Goal: Task Accomplishment & Management: Manage account settings

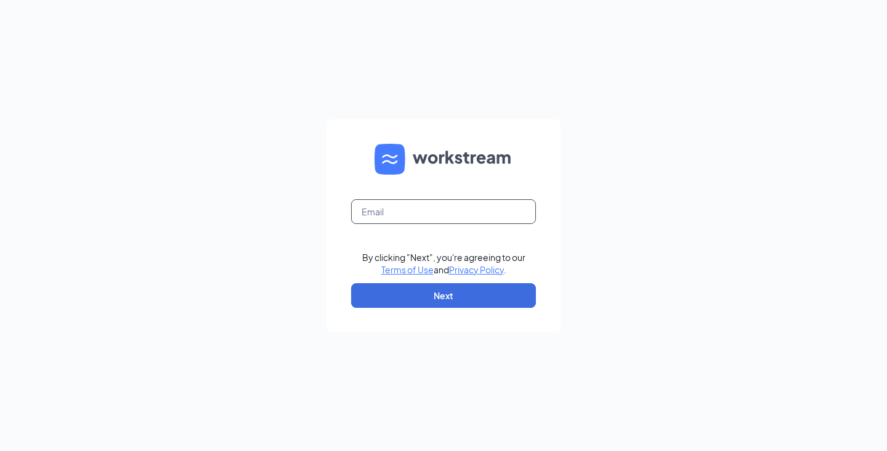
click at [483, 205] on input "text" at bounding box center [443, 211] width 185 height 25
type input "[EMAIL_ADDRESS][DOMAIN_NAME]"
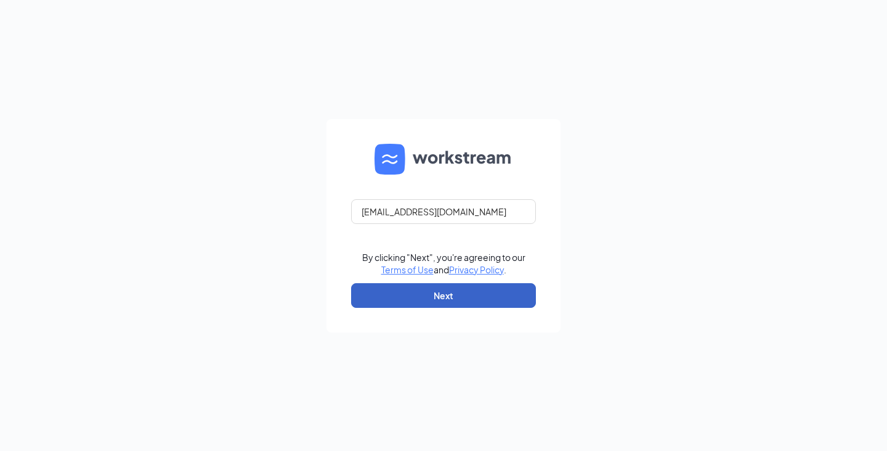
click at [440, 291] on button "Next" at bounding box center [443, 295] width 185 height 25
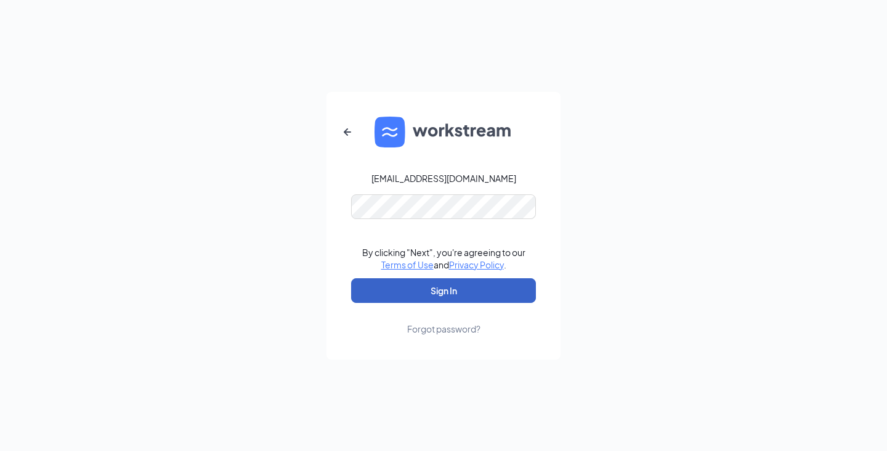
click at [455, 290] on button "Sign In" at bounding box center [443, 290] width 185 height 25
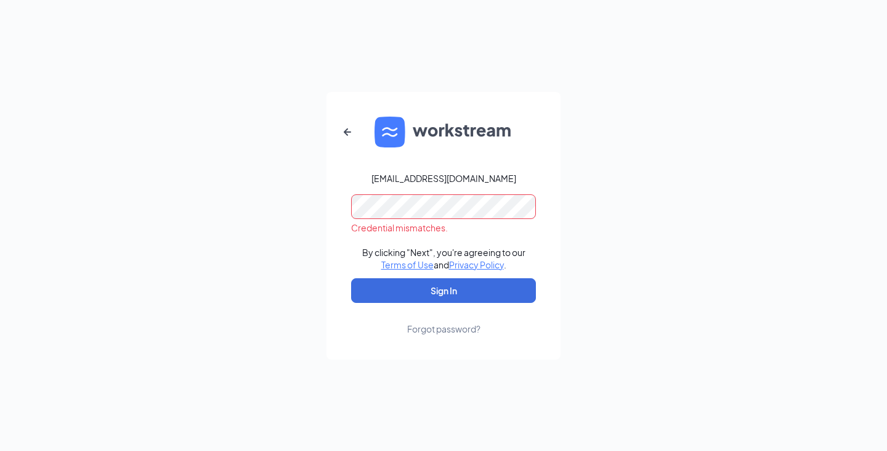
click at [86, 121] on div "madison.angelite0331@waxcenter.com Credential mismatches. By clicking "Next", y…" at bounding box center [443, 225] width 887 height 451
click at [351, 278] on button "Sign In" at bounding box center [443, 290] width 185 height 25
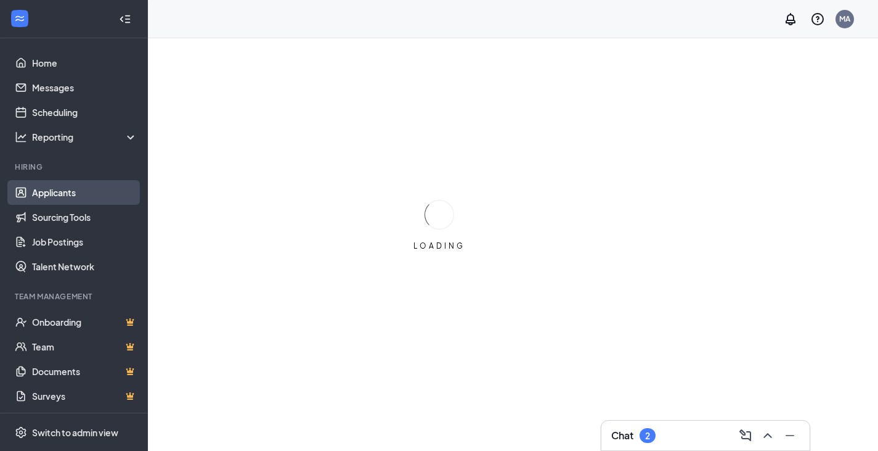
click at [41, 189] on link "Applicants" at bounding box center [84, 192] width 105 height 25
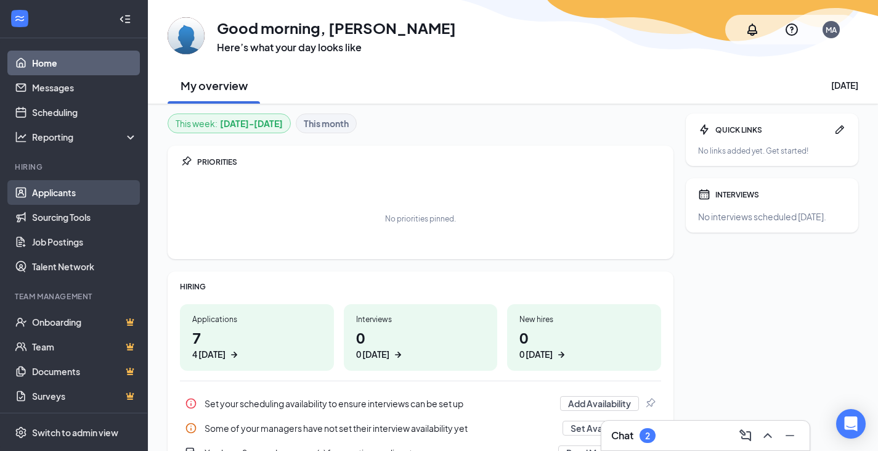
click at [100, 194] on link "Applicants" at bounding box center [84, 192] width 105 height 25
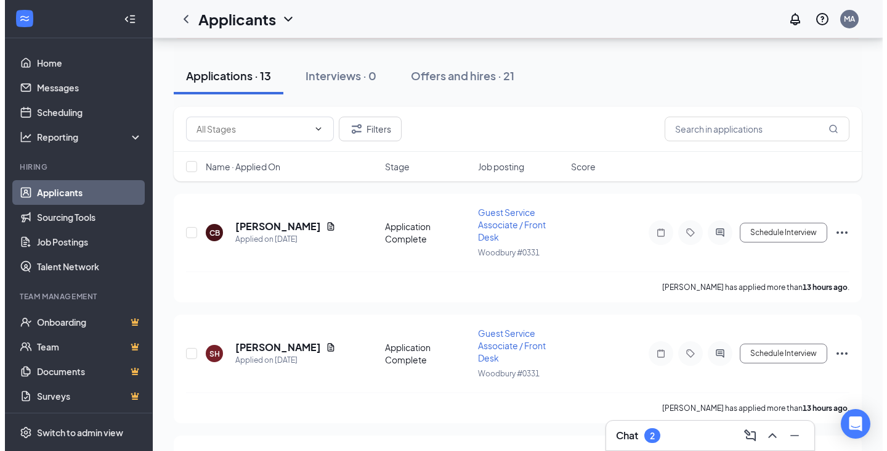
scroll to position [123, 0]
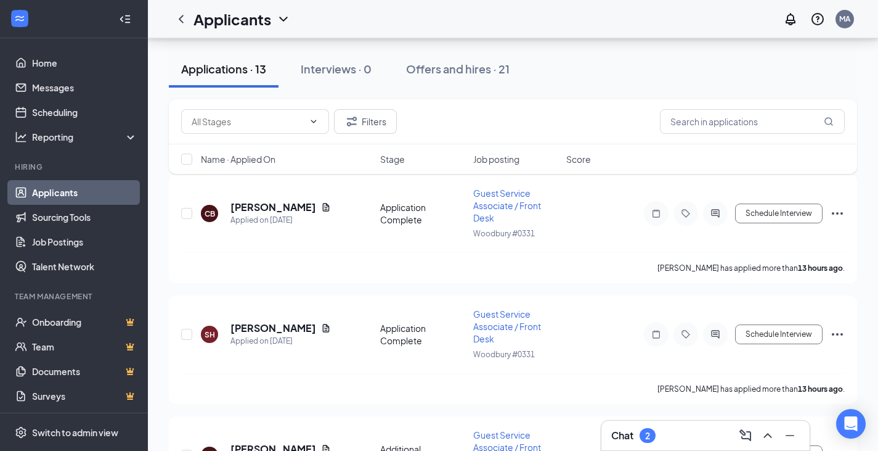
click at [666, 430] on div "Chat 2" at bounding box center [705, 435] width 189 height 20
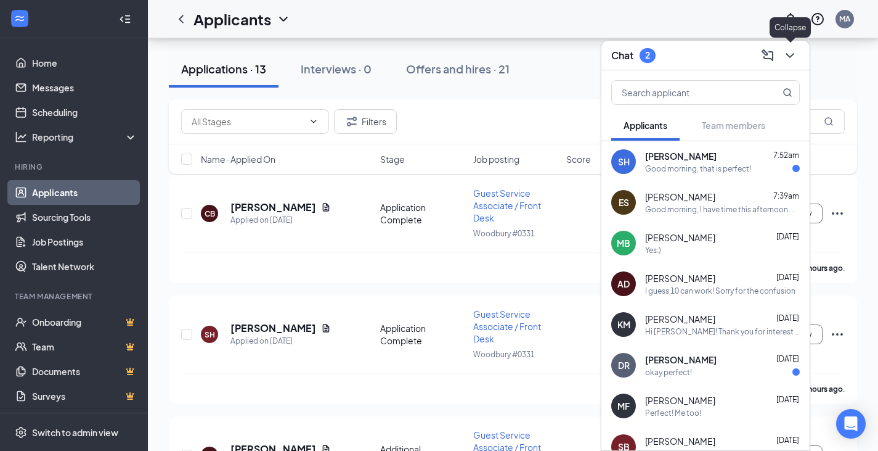
click at [789, 52] on icon "ChevronDown" at bounding box center [790, 55] width 15 height 15
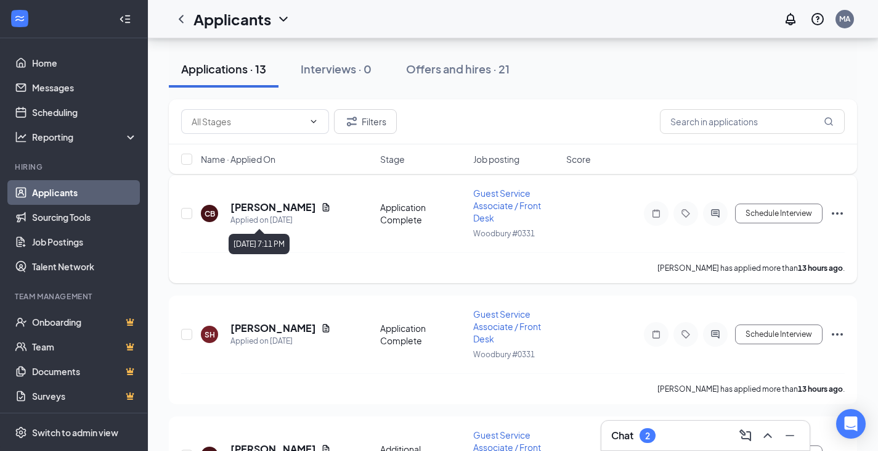
click at [275, 210] on h5 "[PERSON_NAME]" at bounding box center [273, 207] width 86 height 14
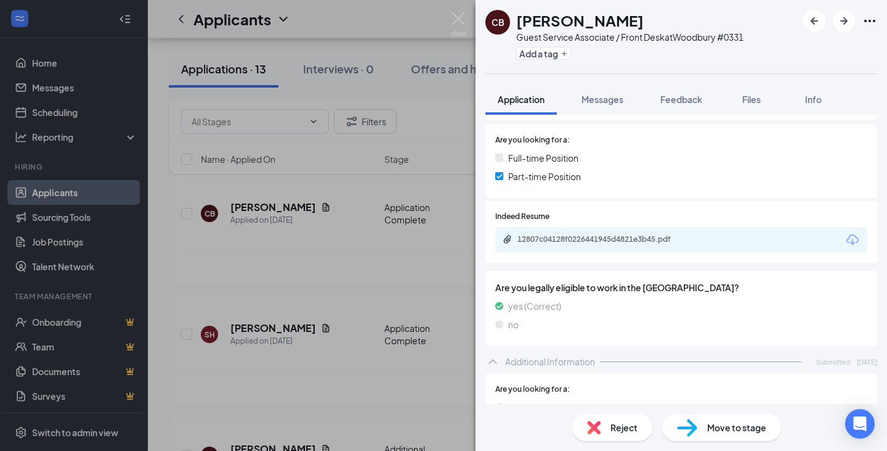
scroll to position [185, 0]
click at [567, 226] on div "12807c04128f0226441945d4821e3b45.pdf" at bounding box center [681, 239] width 372 height 26
click at [566, 234] on div "12807c04128f0226441945d4821e3b45.pdf" at bounding box center [604, 239] width 173 height 10
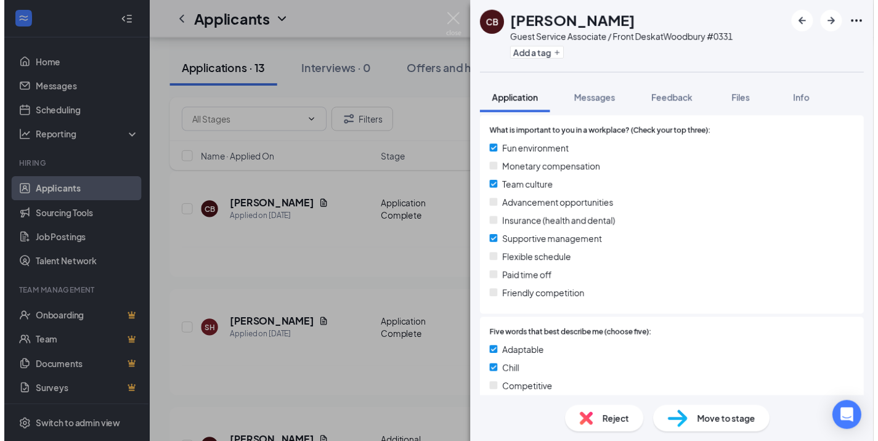
scroll to position [644, 0]
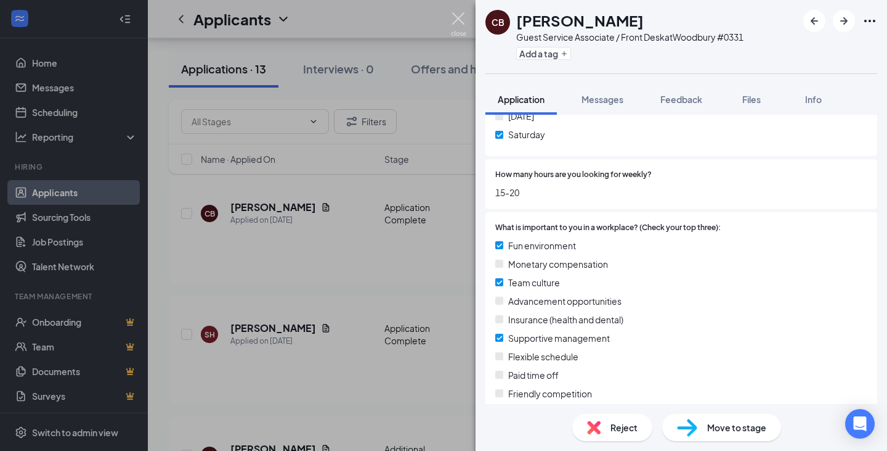
click at [459, 15] on img at bounding box center [458, 24] width 15 height 24
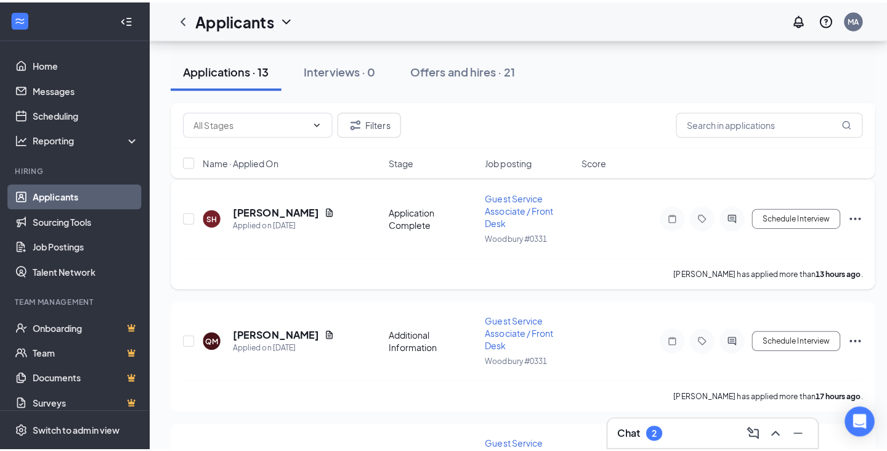
scroll to position [247, 0]
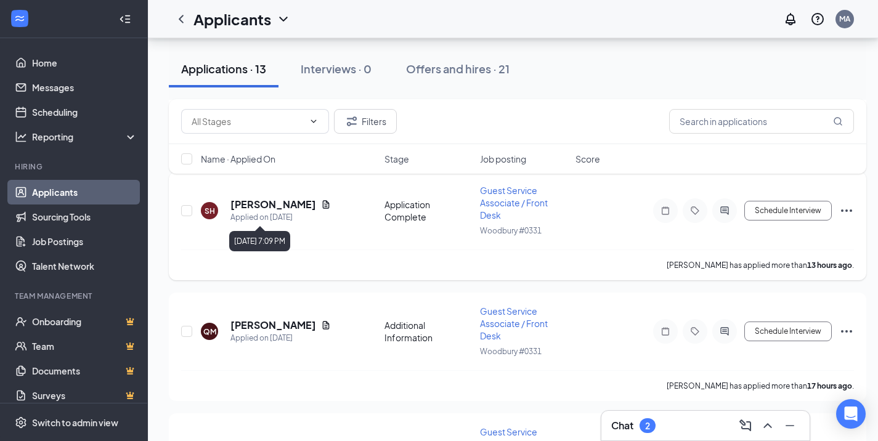
click at [283, 201] on h5 "[PERSON_NAME]" at bounding box center [273, 205] width 86 height 14
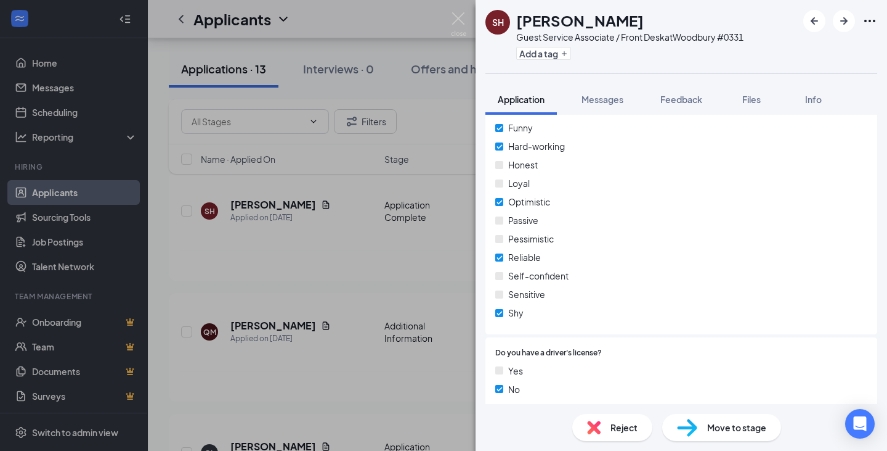
scroll to position [1075, 0]
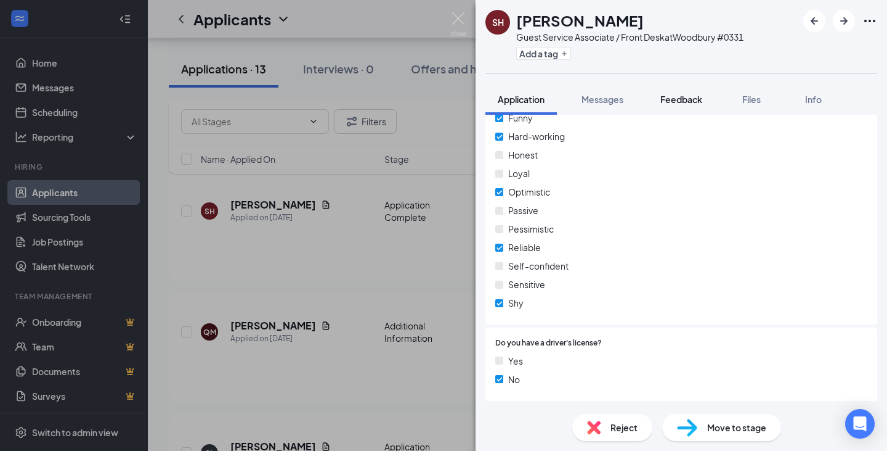
click at [683, 98] on span "Feedback" at bounding box center [682, 99] width 42 height 11
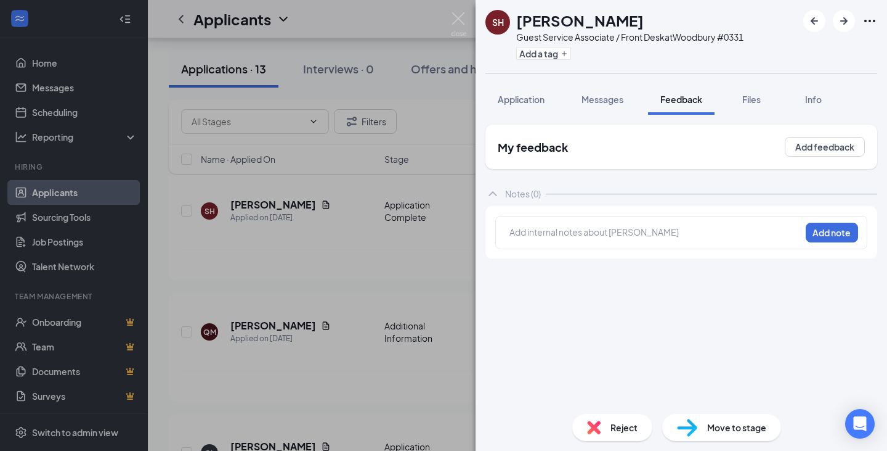
click at [605, 232] on div at bounding box center [655, 232] width 290 height 13
click at [820, 243] on div "marked shy / no dl . [DATE] -MA Add note" at bounding box center [681, 232] width 372 height 33
click at [810, 233] on button "Add note" at bounding box center [832, 232] width 52 height 20
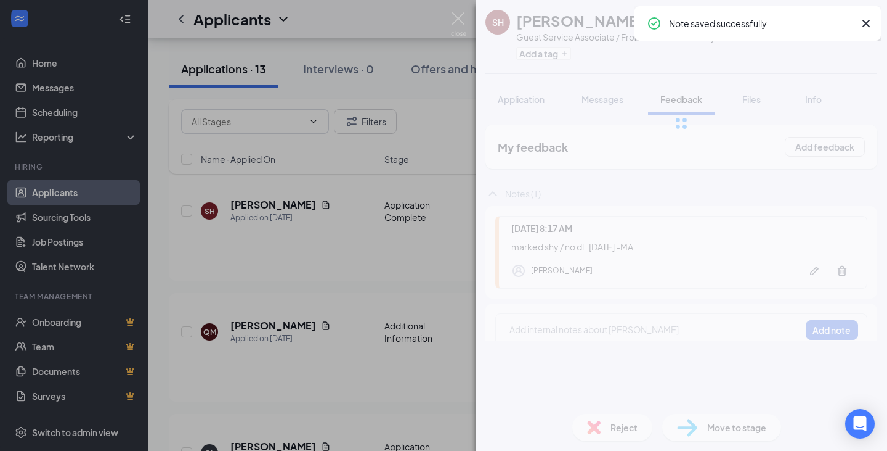
click at [605, 429] on div "Reject" at bounding box center [613, 427] width 80 height 27
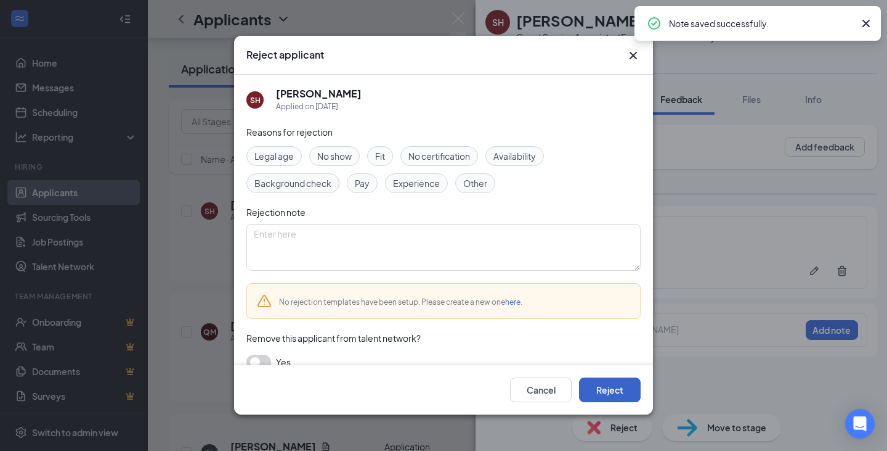
click at [634, 378] on button "Reject" at bounding box center [610, 390] width 62 height 25
click at [454, 14] on img at bounding box center [458, 24] width 15 height 24
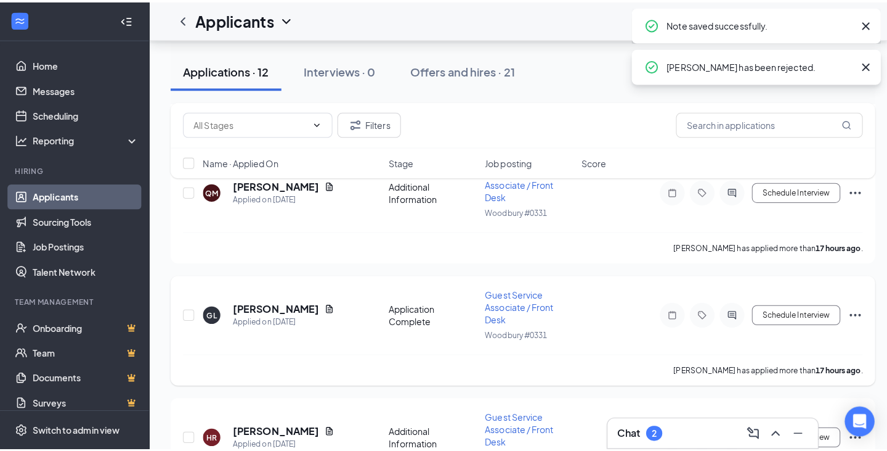
scroll to position [308, 0]
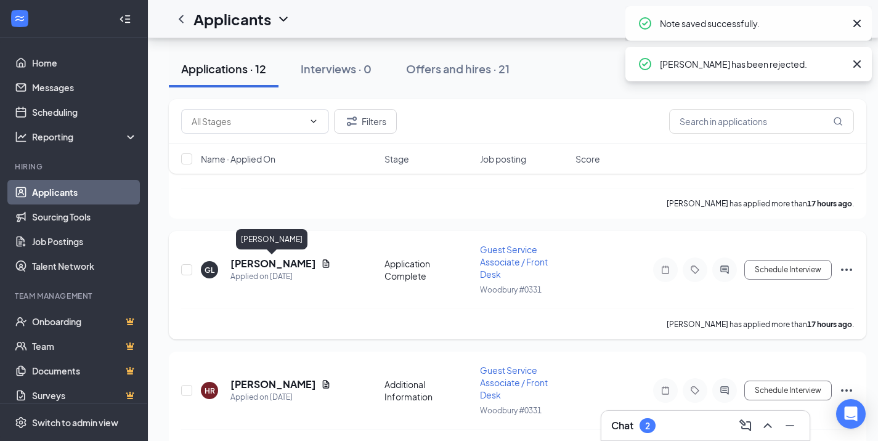
click at [291, 261] on h5 "[PERSON_NAME]" at bounding box center [273, 264] width 86 height 14
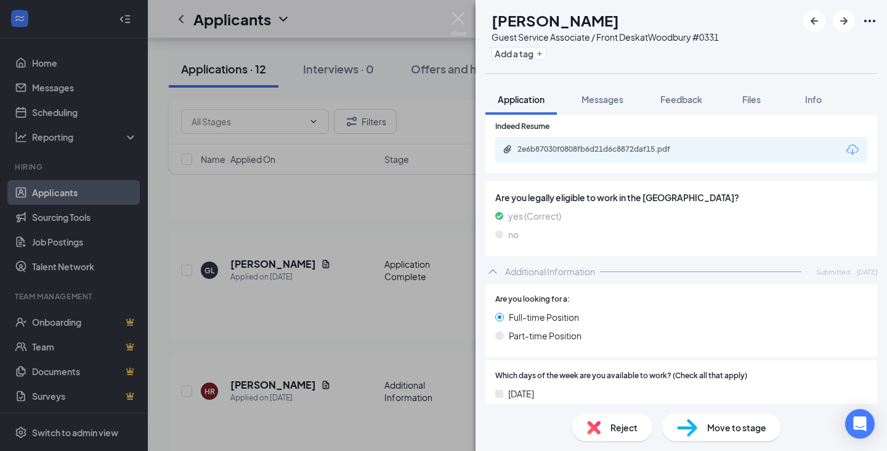
scroll to position [151, 0]
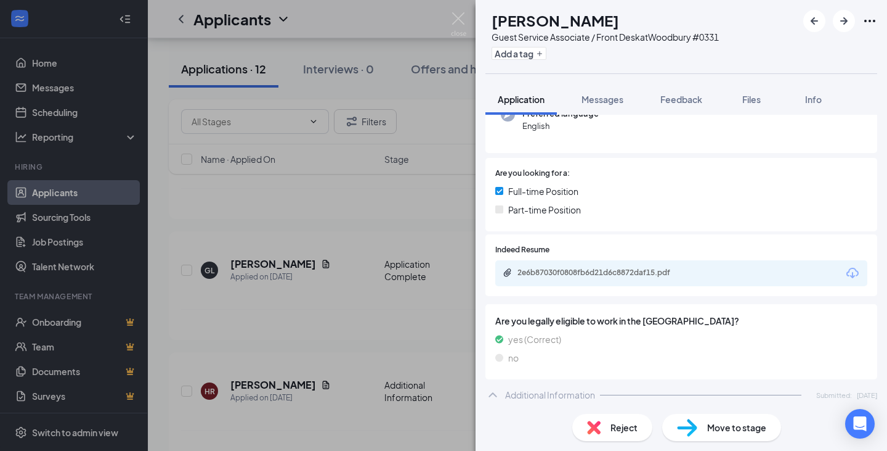
click at [623, 267] on div "2e6b87030f0808fb6d21d6c8872daf15.pdf" at bounding box center [604, 272] width 173 height 10
click at [691, 92] on button "Feedback" at bounding box center [681, 99] width 67 height 31
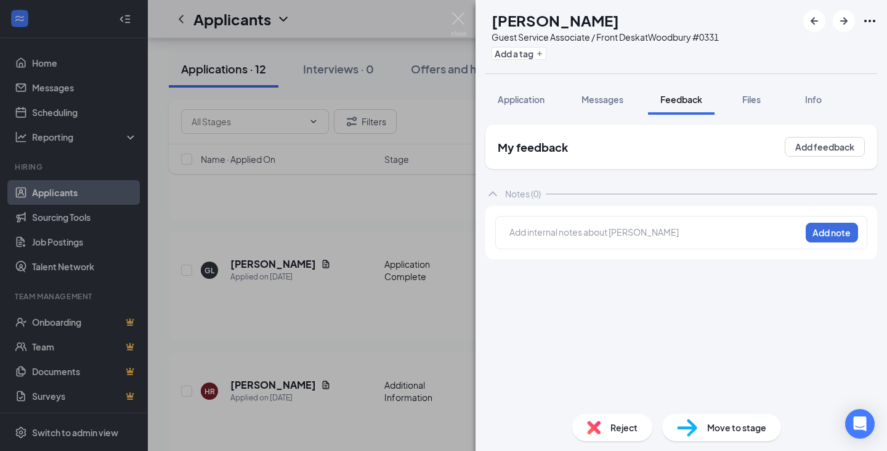
click at [658, 234] on div at bounding box center [655, 232] width 290 height 13
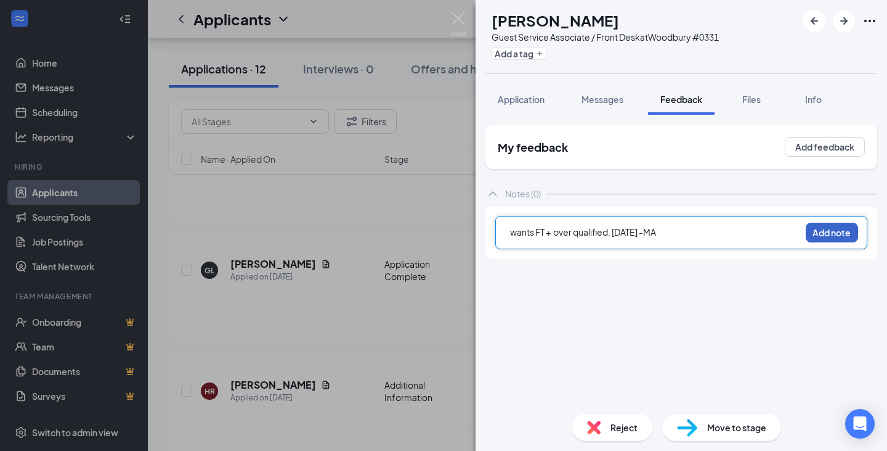
click at [834, 228] on button "Add note" at bounding box center [832, 232] width 52 height 20
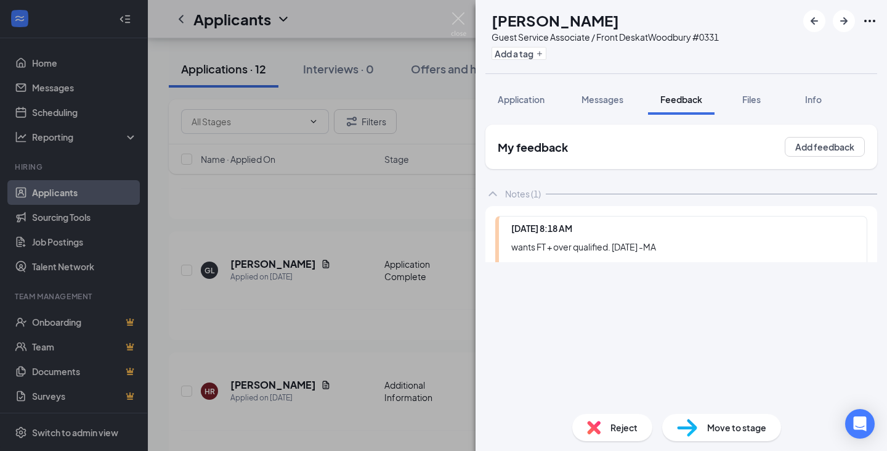
click at [589, 417] on div "GL [PERSON_NAME] Guest Service Associate / Front Desk at [GEOGRAPHIC_DATA] #033…" at bounding box center [682, 225] width 412 height 451
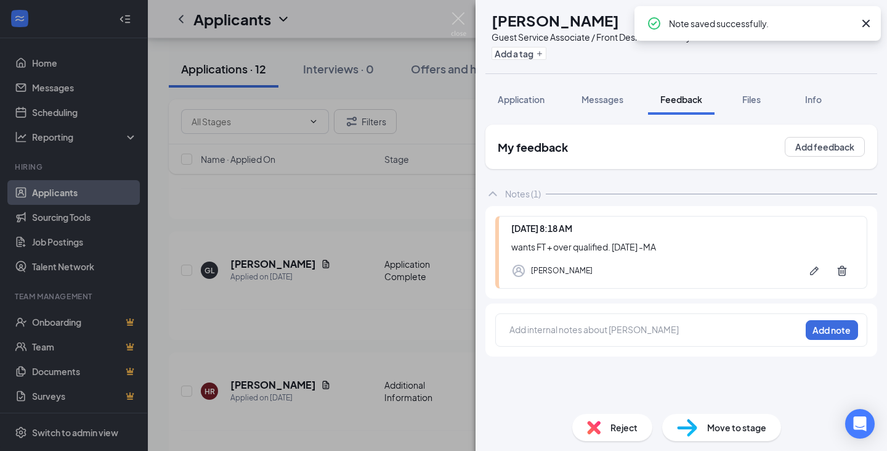
click at [619, 428] on span "Reject" at bounding box center [624, 427] width 27 height 14
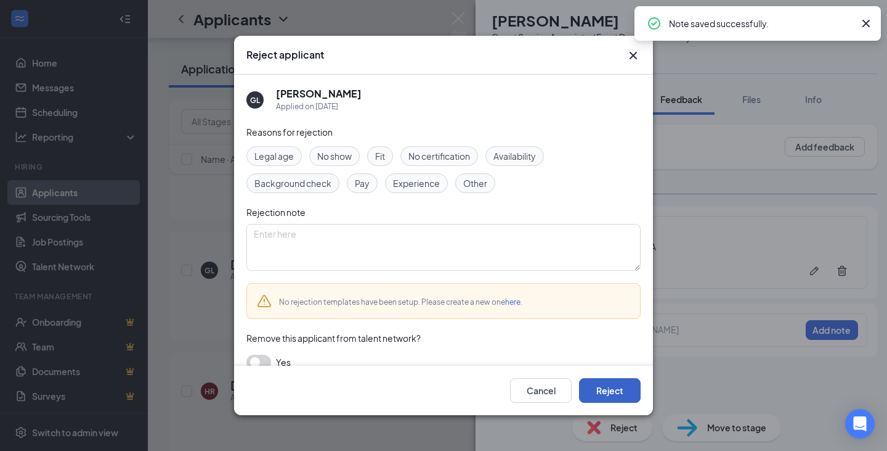
click at [607, 380] on button "Reject" at bounding box center [610, 390] width 62 height 25
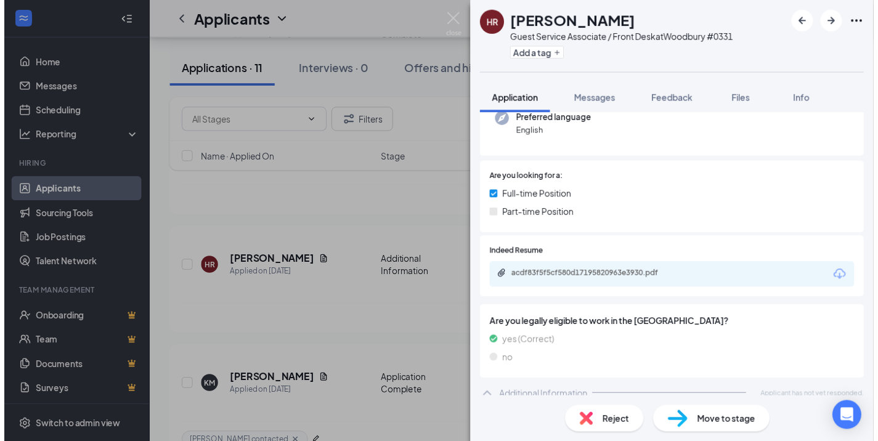
scroll to position [142, 0]
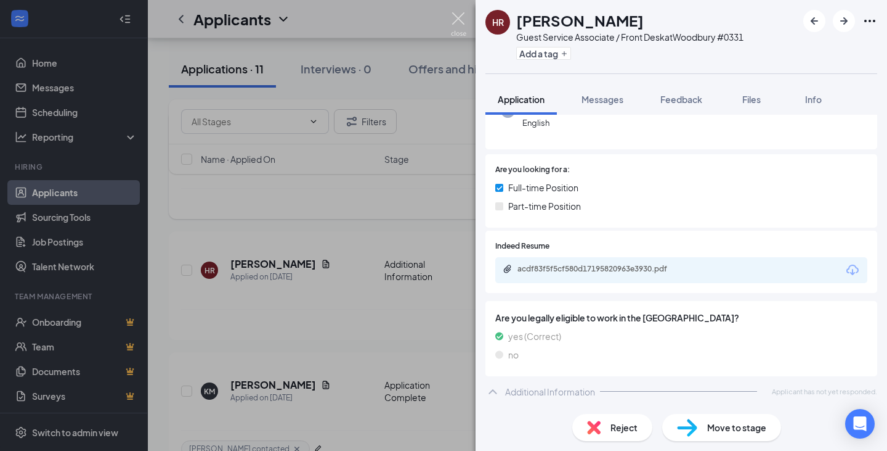
drag, startPoint x: 455, startPoint y: 15, endPoint x: 375, endPoint y: 200, distance: 201.3
click at [455, 15] on img at bounding box center [458, 24] width 15 height 24
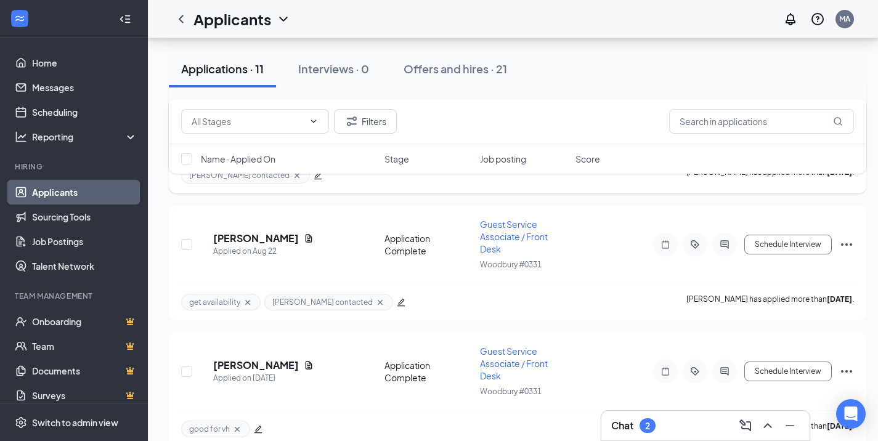
scroll to position [1231, 0]
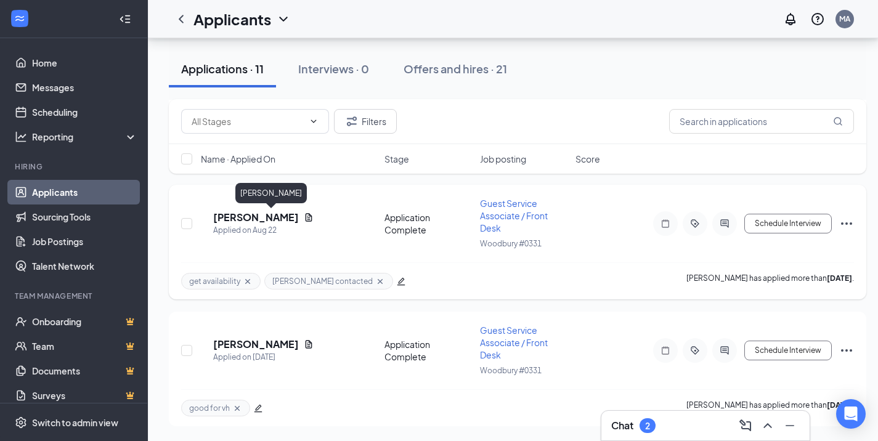
click at [263, 221] on h5 "[PERSON_NAME]" at bounding box center [256, 218] width 86 height 14
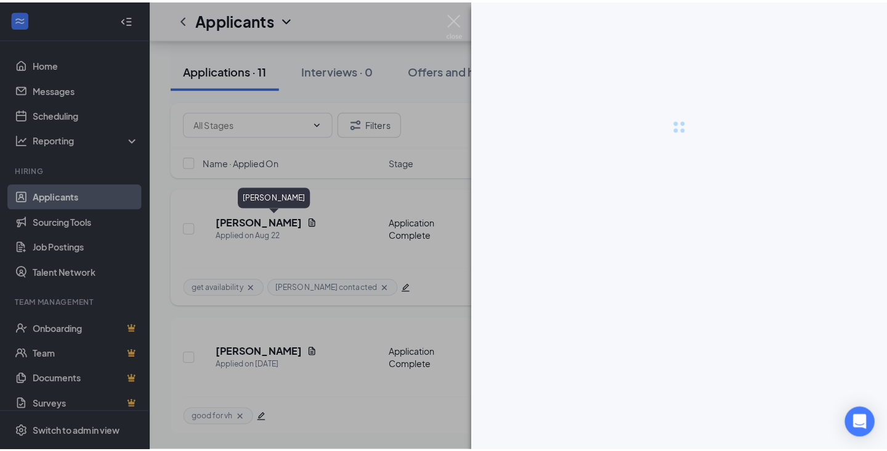
scroll to position [1221, 0]
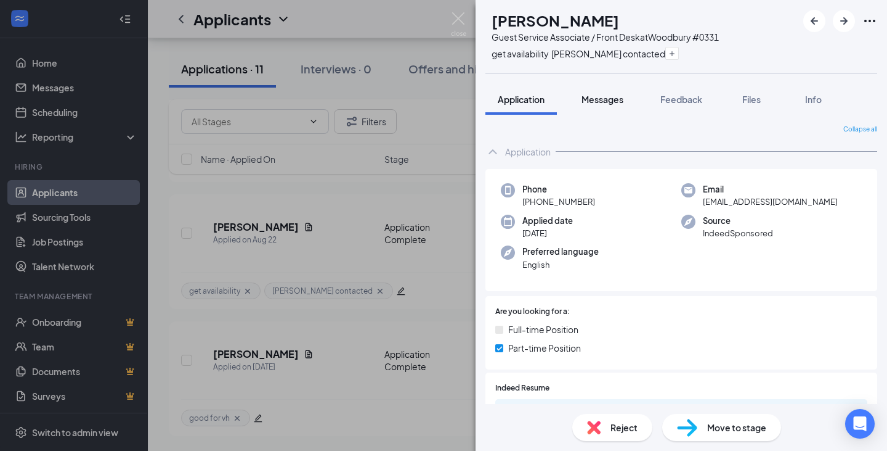
click at [616, 105] on button "Messages" at bounding box center [602, 99] width 67 height 31
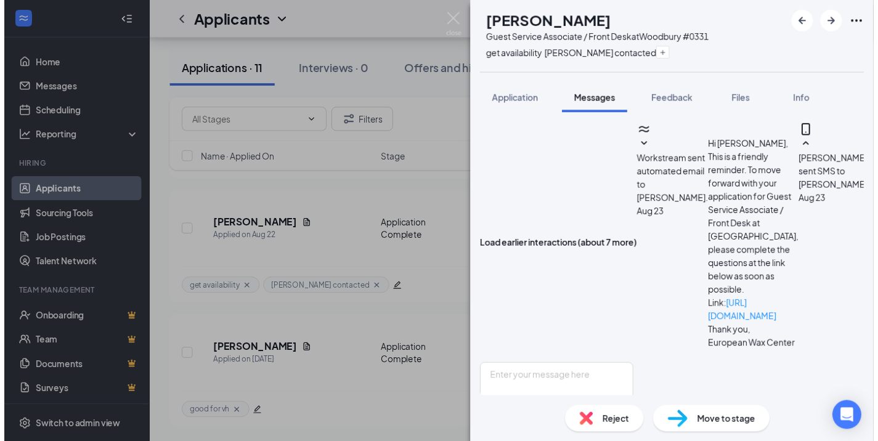
scroll to position [738, 0]
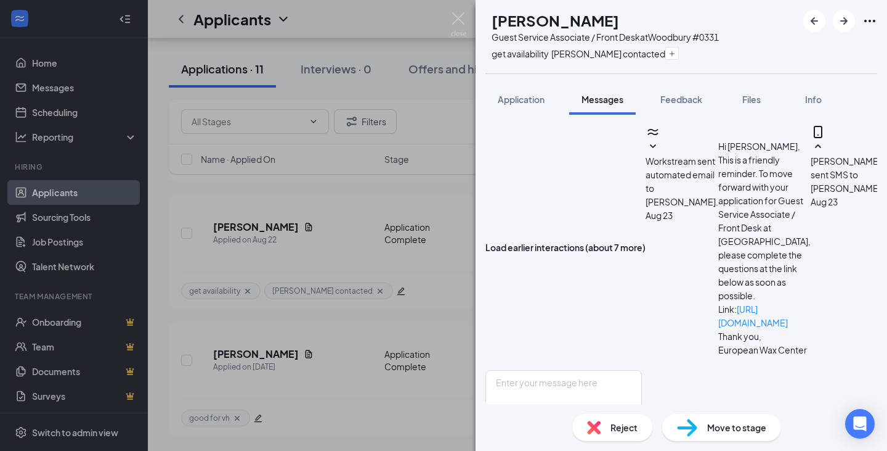
click at [445, 182] on div "ES [PERSON_NAME] Guest Service Associate / Front Desk at [GEOGRAPHIC_DATA] #033…" at bounding box center [443, 225] width 887 height 451
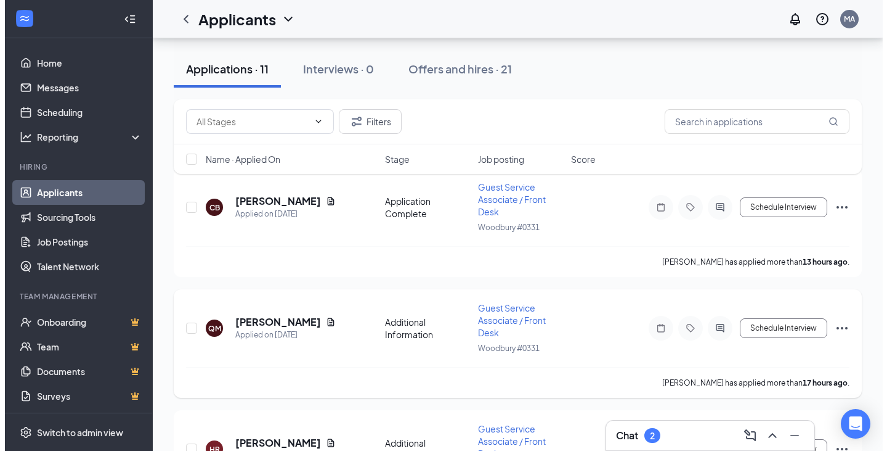
scroll to position [123, 0]
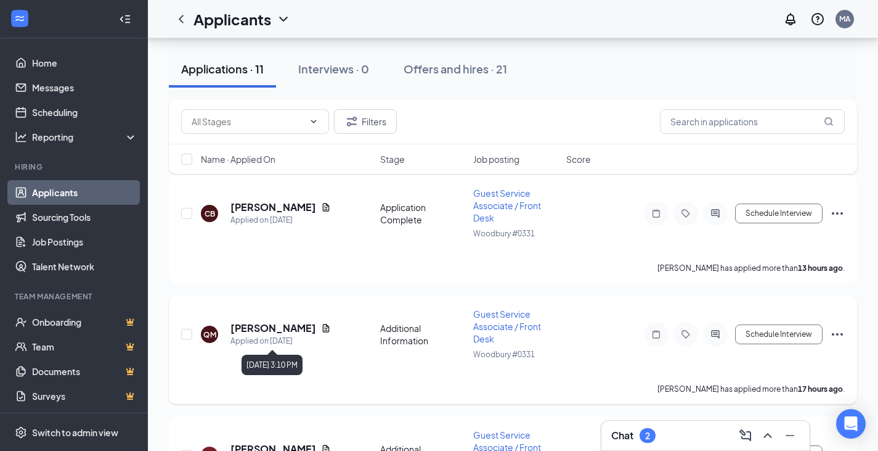
click at [288, 335] on div "Applied on [DATE]" at bounding box center [280, 341] width 100 height 12
click at [293, 328] on h5 "[PERSON_NAME]" at bounding box center [273, 328] width 86 height 14
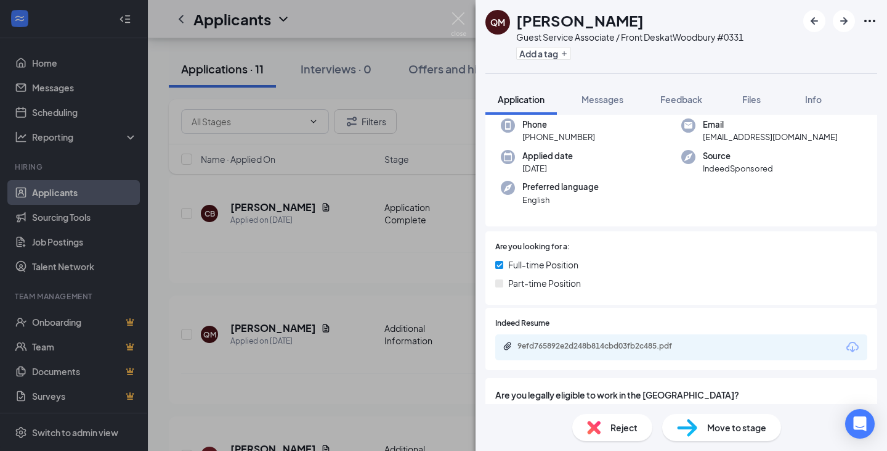
scroll to position [142, 0]
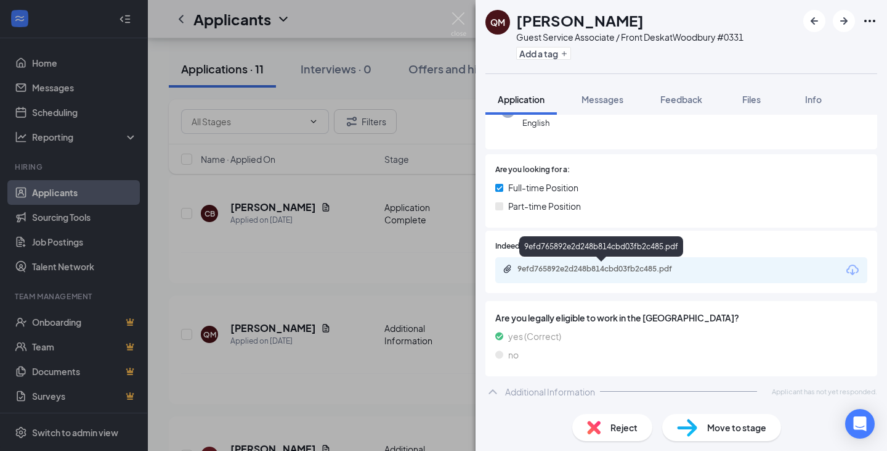
click at [638, 269] on div "9efd765892e2d248b814cbd03fb2c485.pdf" at bounding box center [604, 269] width 173 height 10
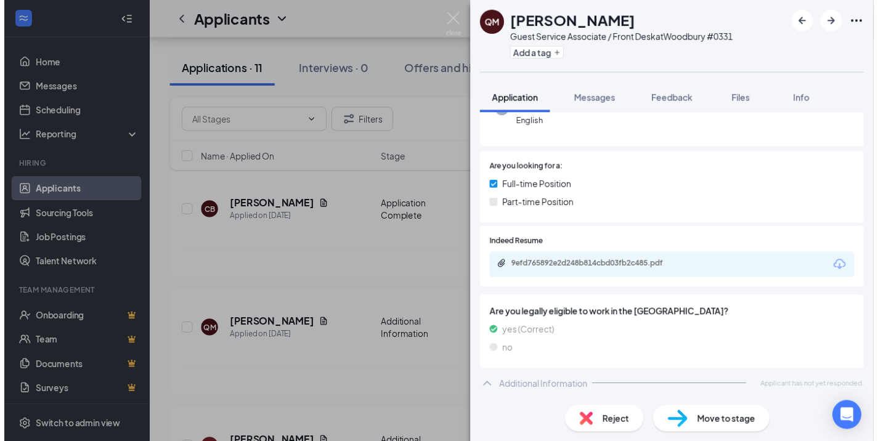
scroll to position [0, 0]
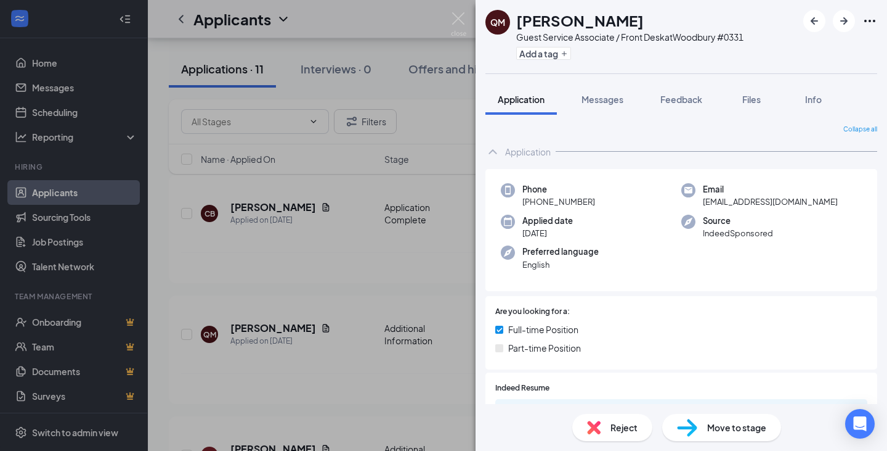
click at [454, 12] on div "QM [PERSON_NAME] Guest Service Associate / Front Desk at [GEOGRAPHIC_DATA] #033…" at bounding box center [443, 225] width 887 height 451
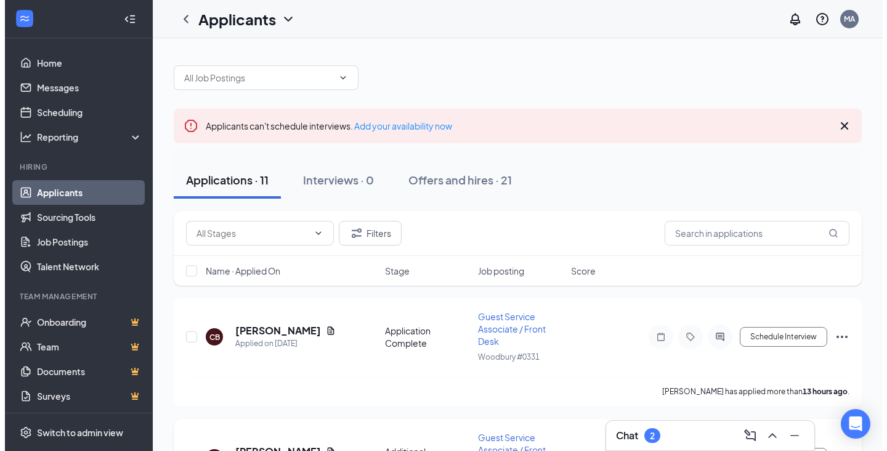
scroll to position [123, 0]
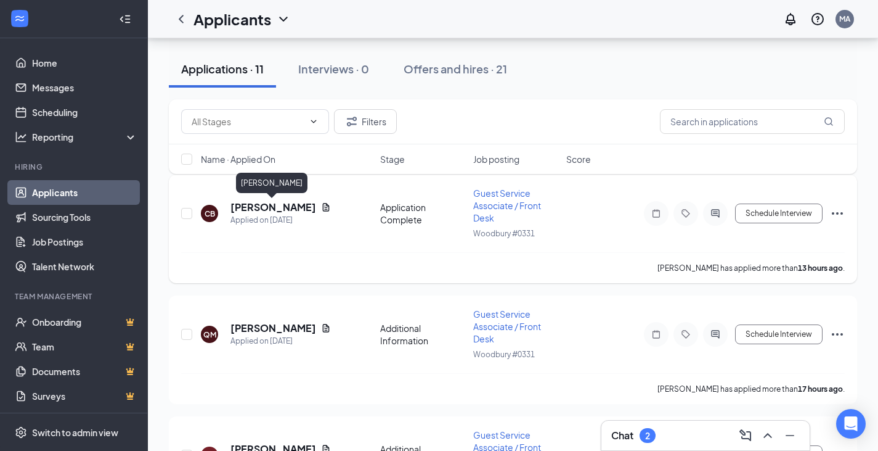
click at [276, 207] on h5 "[PERSON_NAME]" at bounding box center [273, 207] width 86 height 14
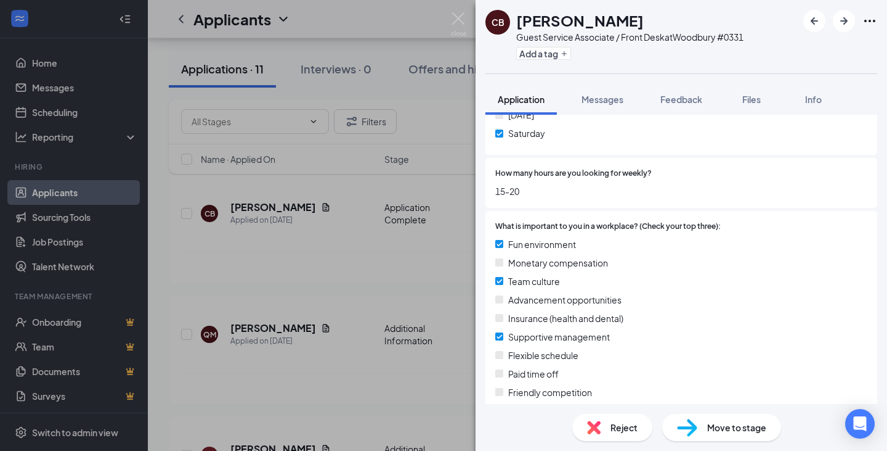
scroll to position [745, 0]
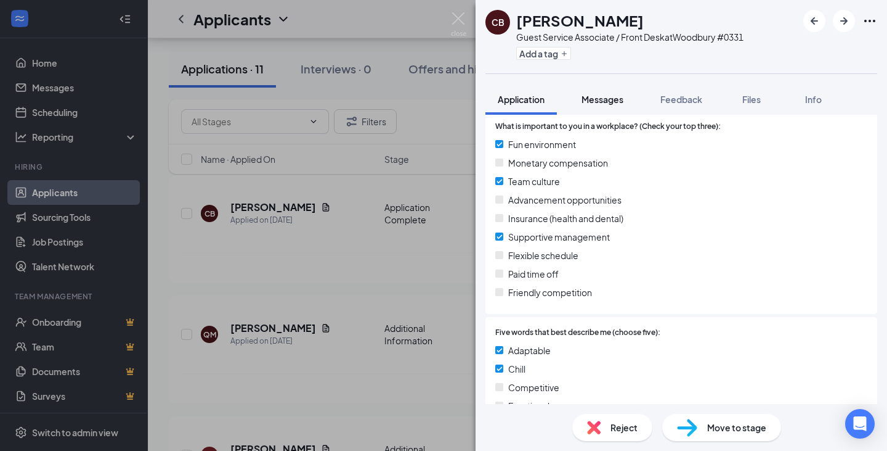
click at [613, 101] on span "Messages" at bounding box center [603, 99] width 42 height 11
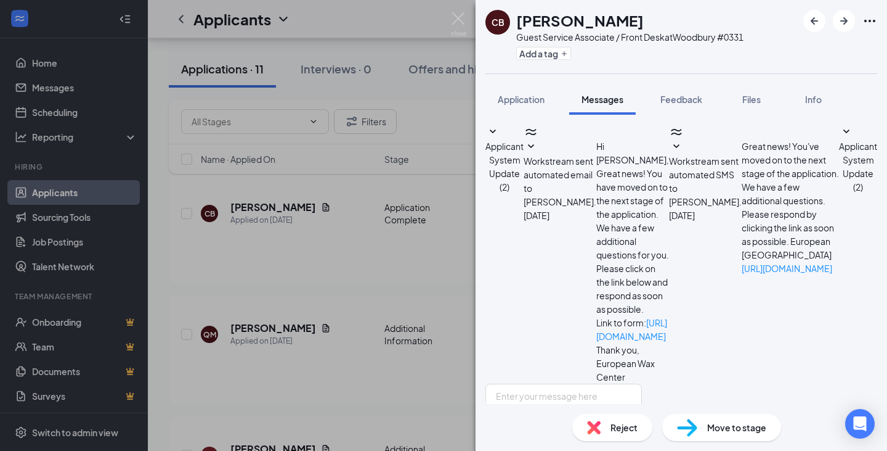
scroll to position [35, 0]
click at [576, 383] on textarea at bounding box center [564, 420] width 157 height 74
drag, startPoint x: 697, startPoint y: 354, endPoint x: 559, endPoint y: 301, distance: 147.9
click at [559, 383] on textarea "Hi [PERSON_NAME]! Thank you for your interest in our Guest Service Associate po…" at bounding box center [564, 420] width 157 height 74
type textarea "Hi [PERSON_NAME]! Thank you for your interest in our Guest Service Associate po…"
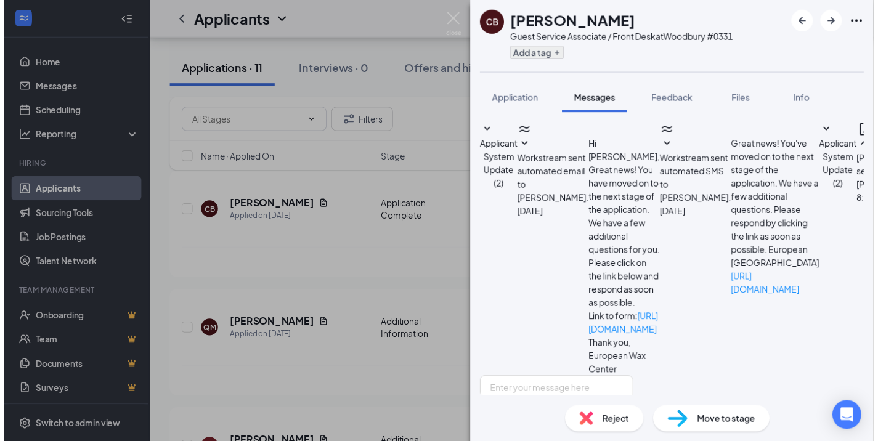
scroll to position [181, 0]
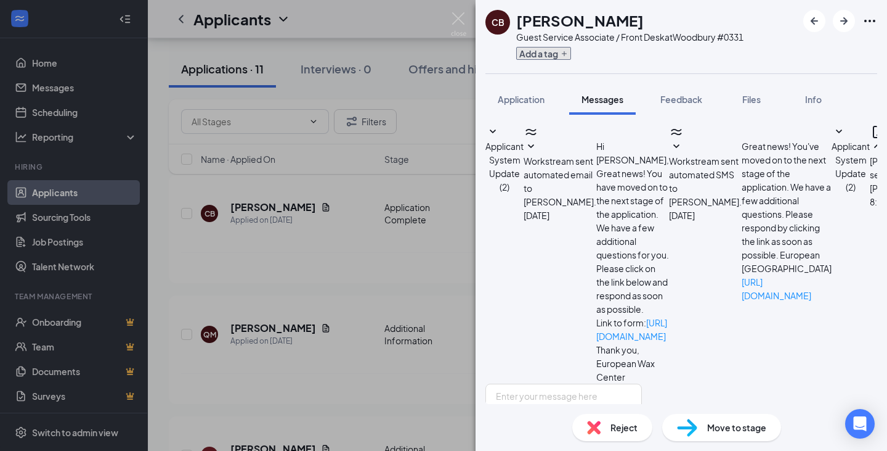
click at [525, 55] on button "Add a tag" at bounding box center [543, 53] width 55 height 13
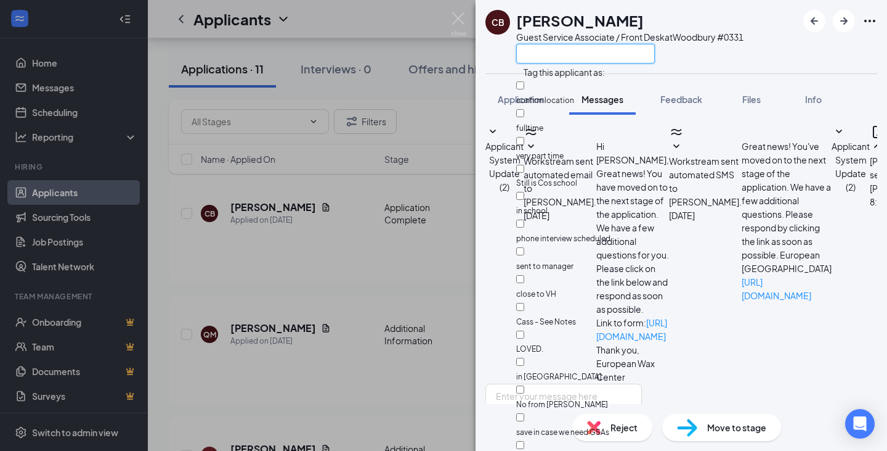
click at [551, 56] on input "text" at bounding box center [585, 54] width 139 height 20
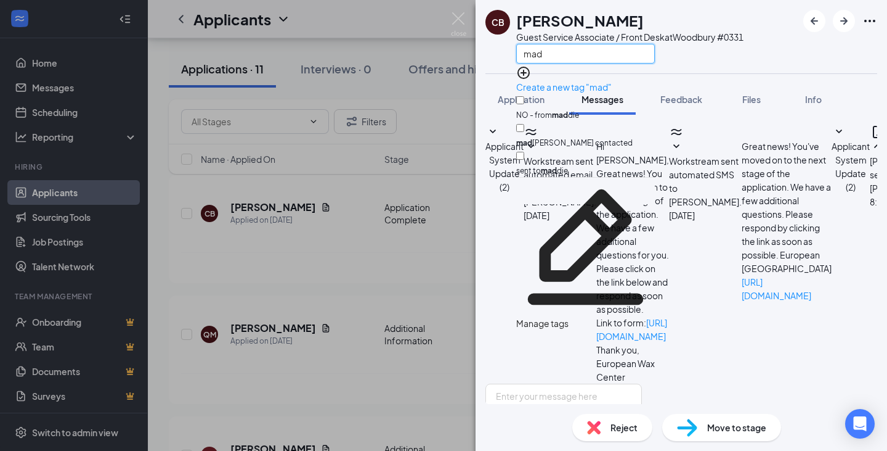
type input "mad"
click at [524, 124] on input "mad [PERSON_NAME] contacted" at bounding box center [520, 128] width 8 height 8
checkbox input "true"
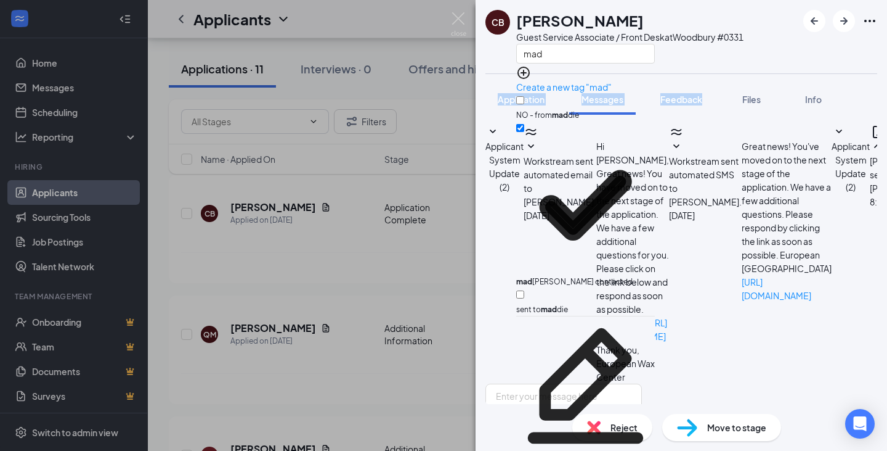
drag, startPoint x: 716, startPoint y: 79, endPoint x: 660, endPoint y: 69, distance: 56.3
click at [716, 78] on div "CB [PERSON_NAME] Guest Service Associate / Front Desk at [GEOGRAPHIC_DATA] #033…" at bounding box center [682, 225] width 412 height 451
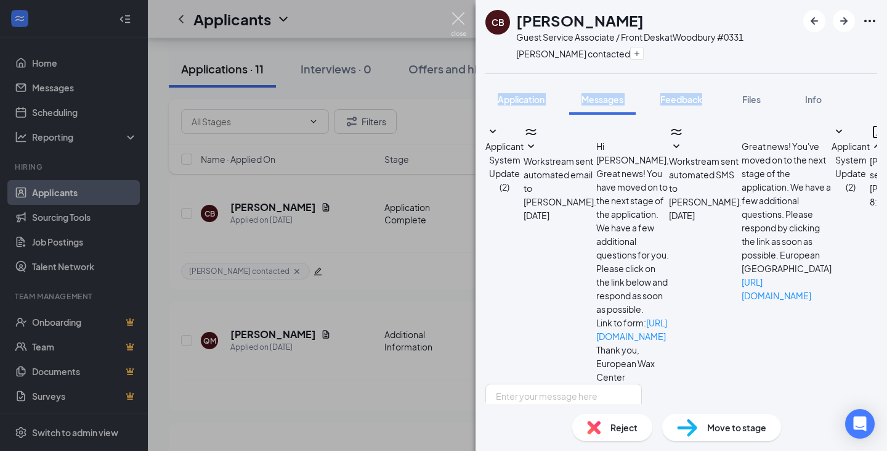
click at [456, 21] on img at bounding box center [458, 24] width 15 height 24
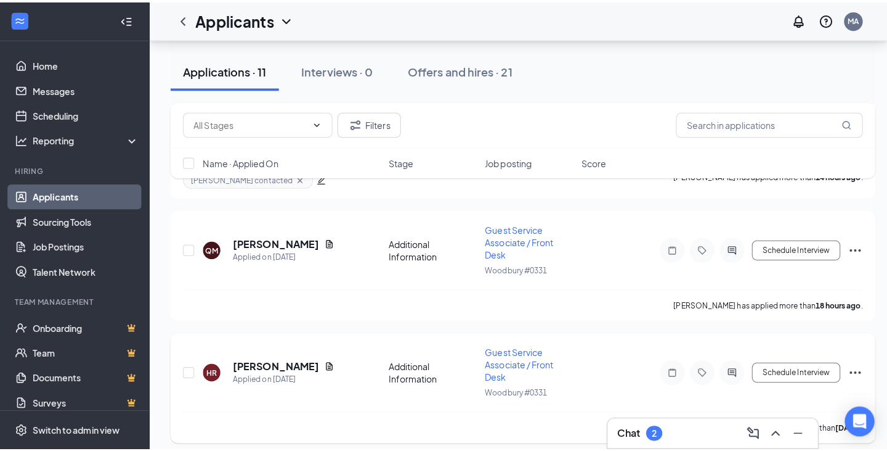
scroll to position [247, 0]
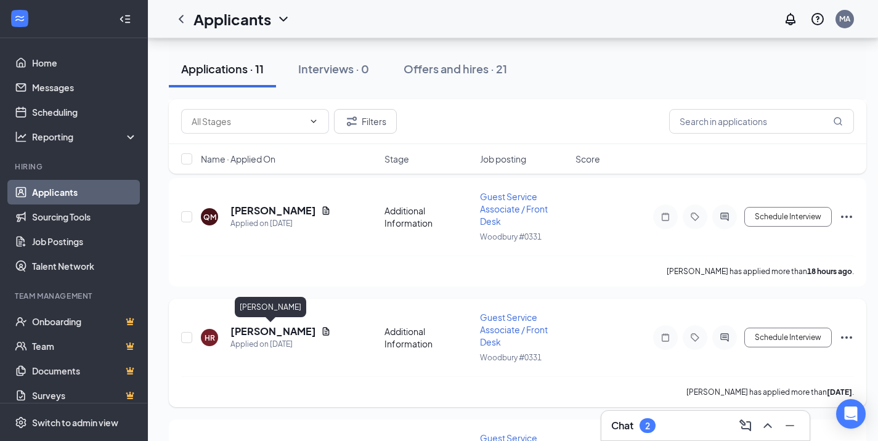
click at [287, 330] on h5 "[PERSON_NAME]" at bounding box center [273, 332] width 86 height 14
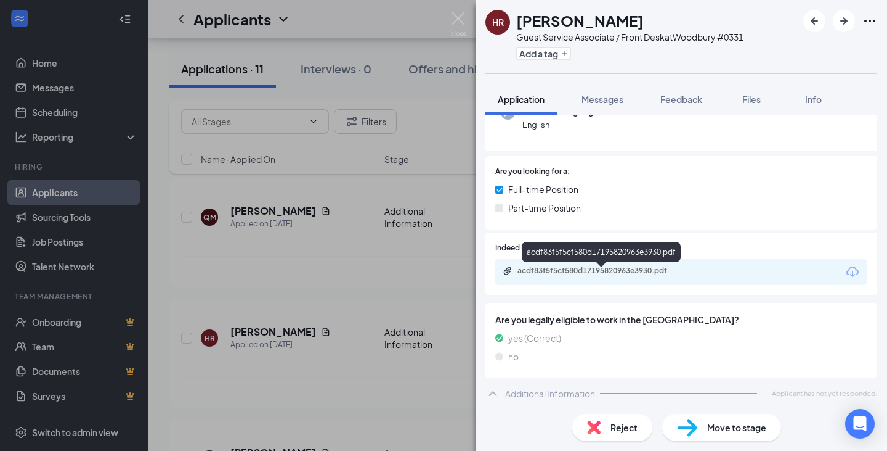
scroll to position [142, 0]
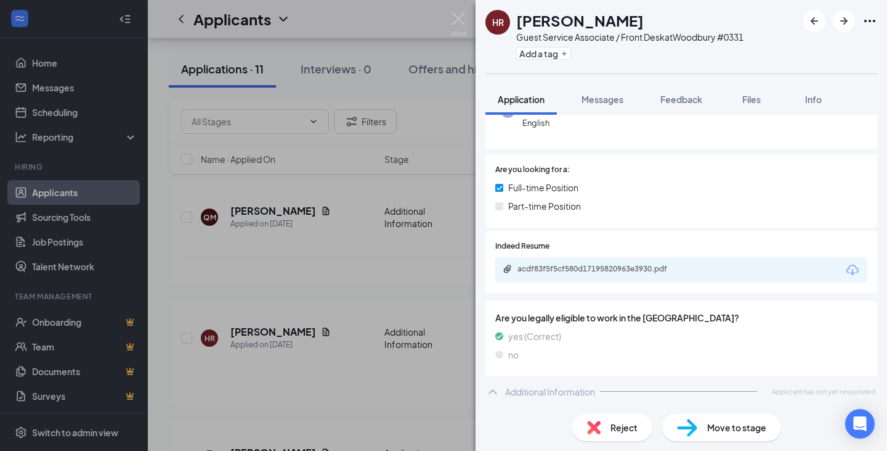
click at [392, 224] on div "HR [PERSON_NAME] Guest Service Associate / Front Desk at [GEOGRAPHIC_DATA] #033…" at bounding box center [443, 225] width 887 height 451
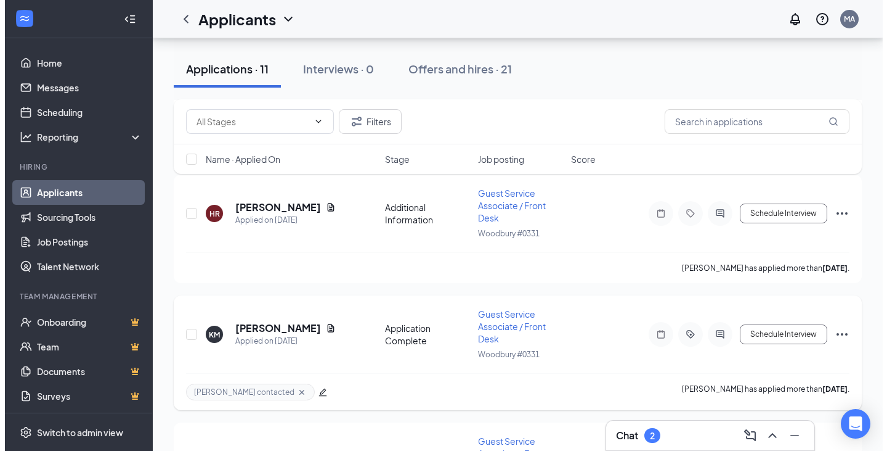
scroll to position [370, 0]
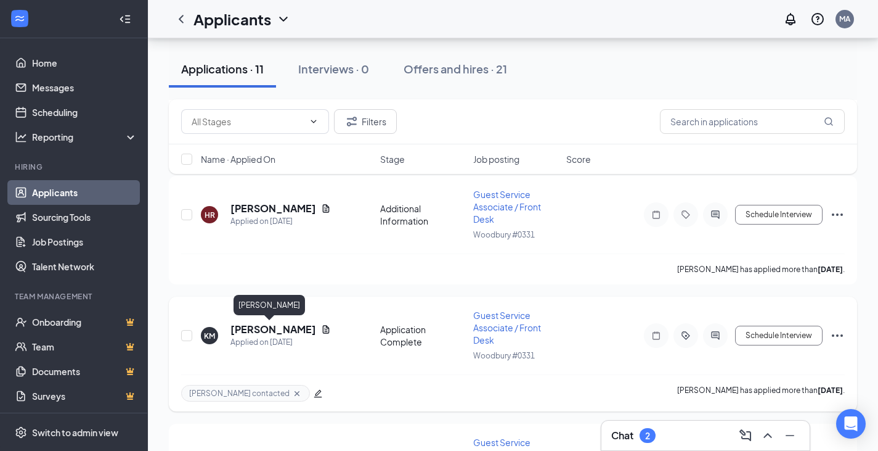
click at [273, 327] on h5 "[PERSON_NAME]" at bounding box center [273, 329] width 86 height 14
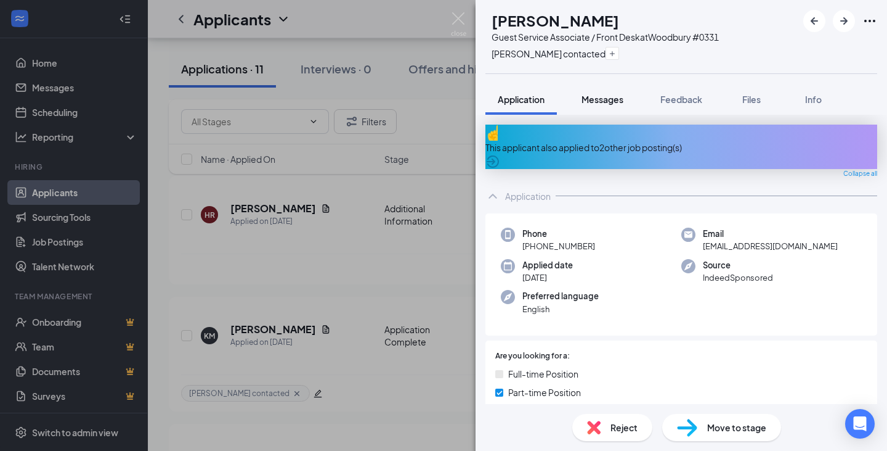
click at [605, 91] on button "Messages" at bounding box center [602, 99] width 67 height 31
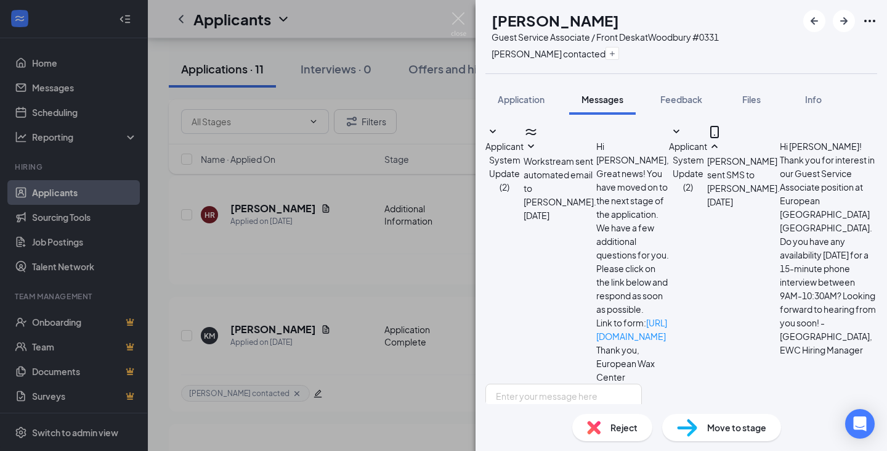
scroll to position [110, 0]
click at [499, 81] on div "KM [PERSON_NAME] Guest Service Associate / Front Desk at [GEOGRAPHIC_DATA] #033…" at bounding box center [682, 225] width 412 height 451
click at [520, 95] on span "Application" at bounding box center [521, 99] width 47 height 11
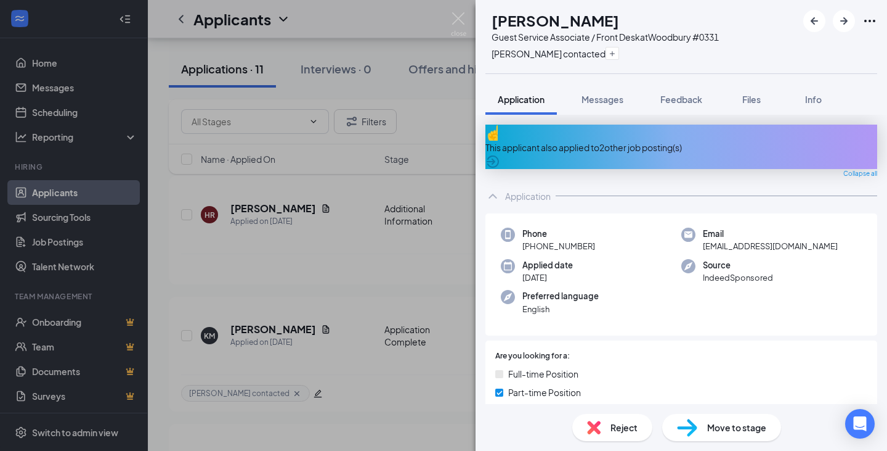
click at [650, 148] on div "This applicant also applied to 2 other job posting(s)" at bounding box center [682, 146] width 392 height 44
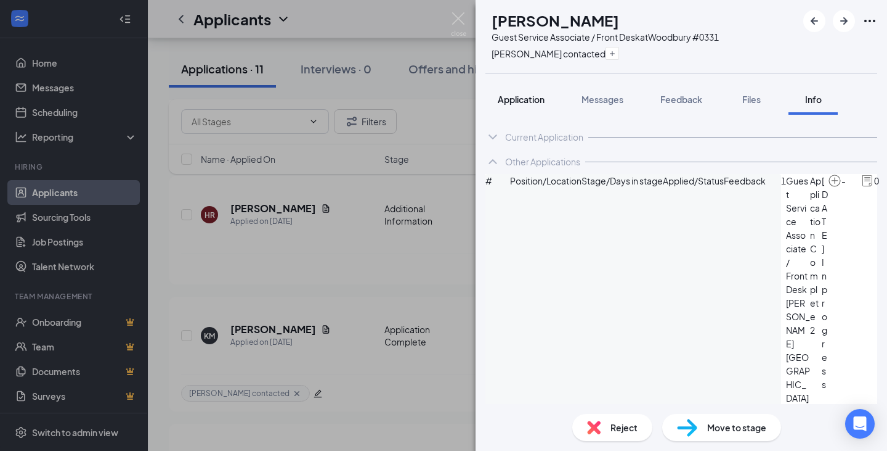
click at [518, 99] on span "Application" at bounding box center [521, 99] width 47 height 11
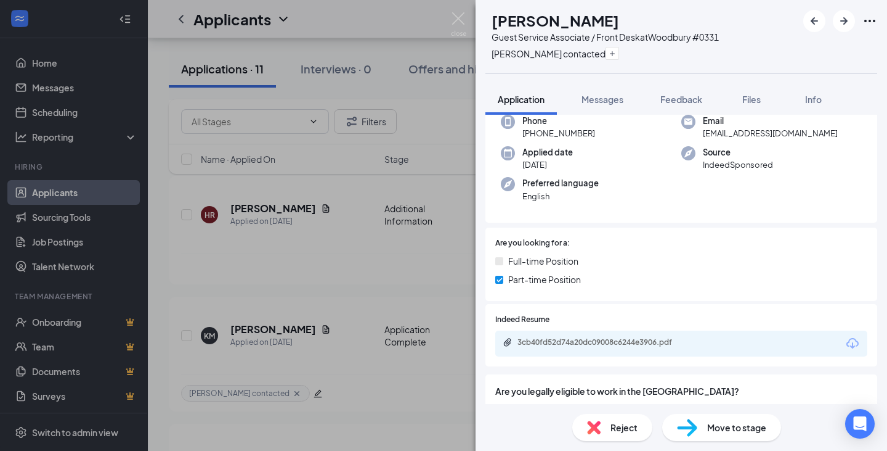
scroll to position [1, 0]
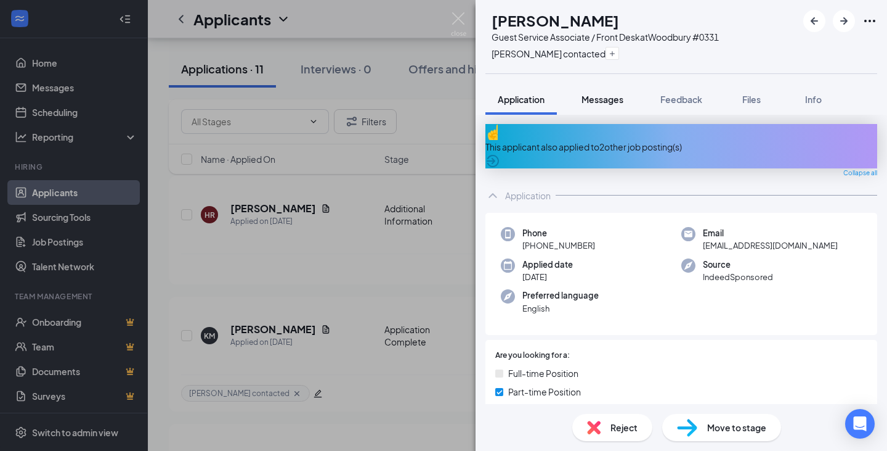
click at [583, 98] on span "Messages" at bounding box center [603, 99] width 42 height 11
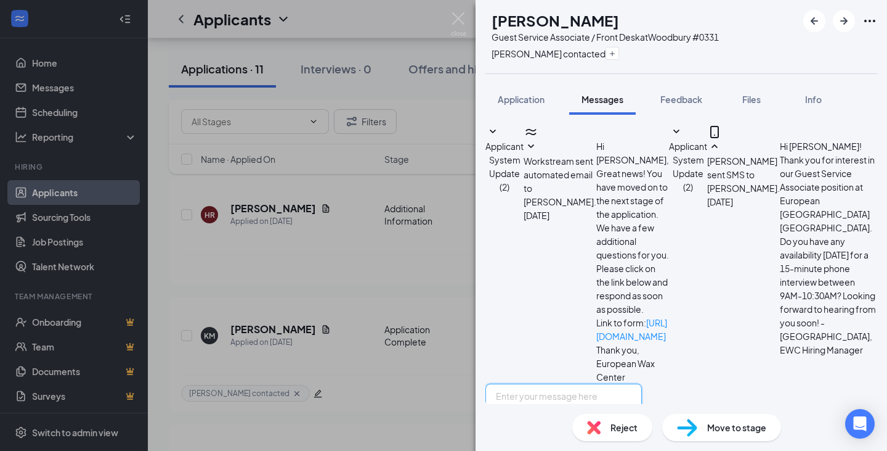
click at [576, 383] on textarea at bounding box center [564, 420] width 157 height 74
paste textarea "! Thank you for your interest in our Guest Service Associate position at Europe…"
click at [513, 383] on textarea "! Thank you for your interest in our Guest Service Associate position at Europe…" at bounding box center [564, 420] width 157 height 74
type textarea "Hi [PERSON_NAME]! Thank you for your interest in our Guest Service Associate po…"
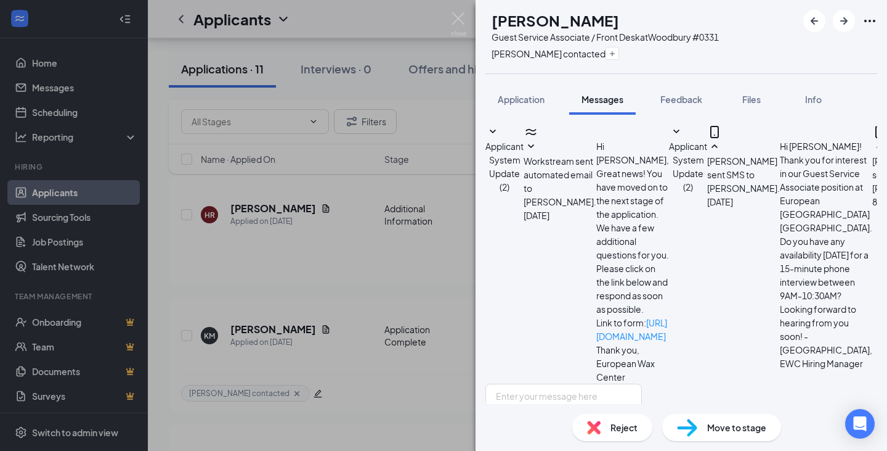
scroll to position [243, 0]
click at [422, 159] on div "KM [PERSON_NAME] Guest Service Associate / Front Desk at [GEOGRAPHIC_DATA] #033…" at bounding box center [443, 225] width 887 height 451
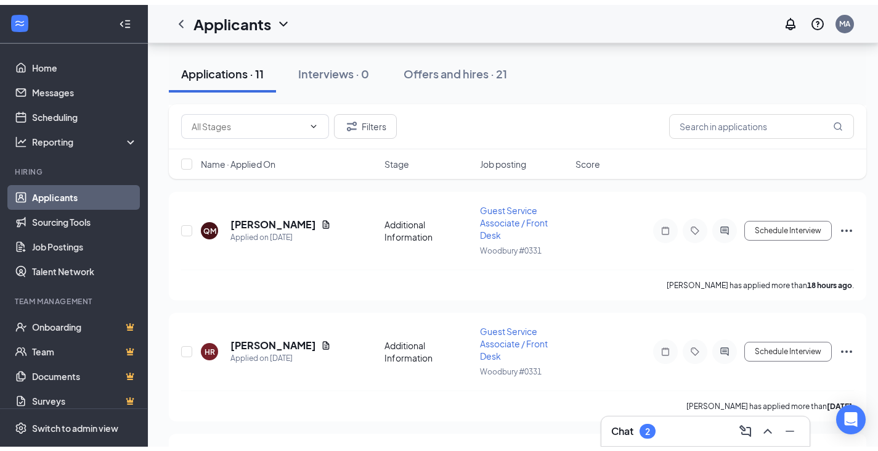
scroll to position [62, 0]
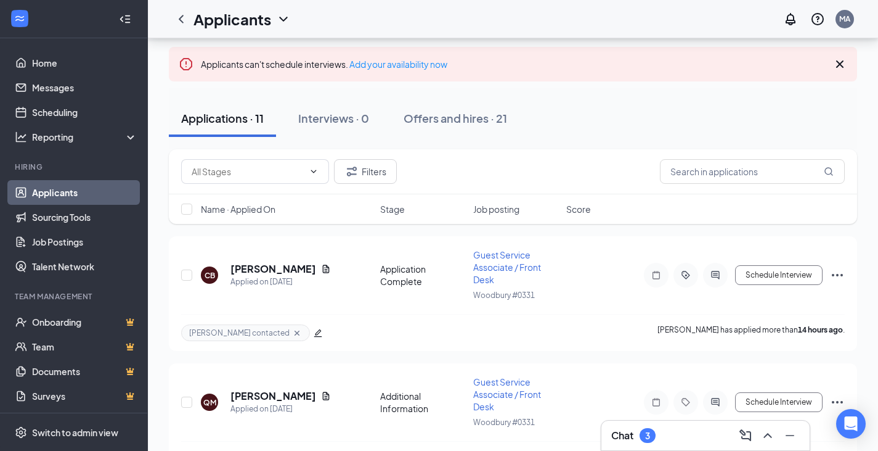
click at [618, 438] on h3 "Chat" at bounding box center [622, 435] width 22 height 14
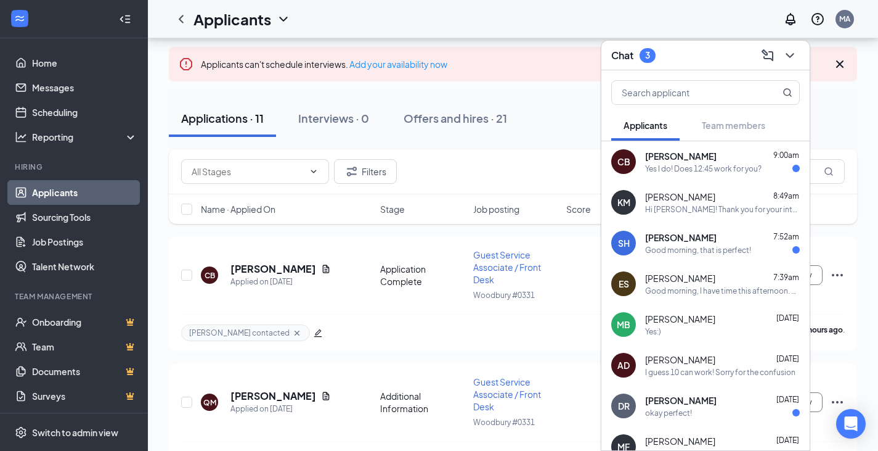
click at [685, 157] on span "[PERSON_NAME]" at bounding box center [680, 156] width 71 height 12
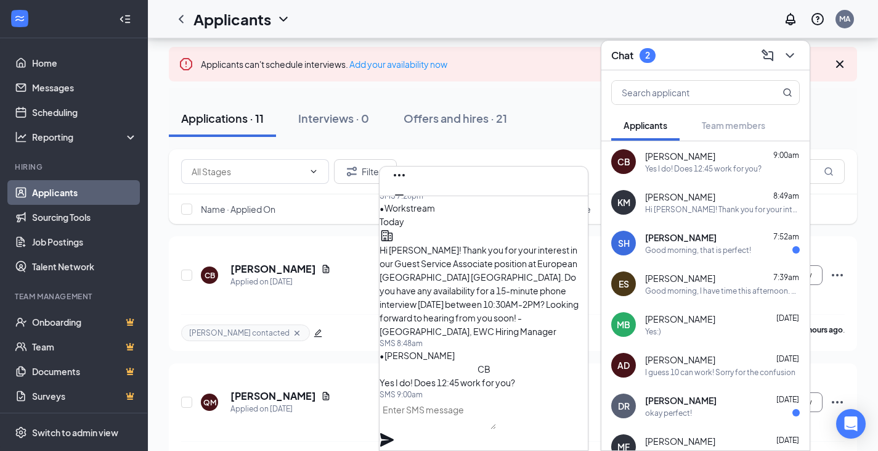
click at [455, 427] on textarea at bounding box center [438, 414] width 116 height 30
type textarea "Yes! I will give you a call at 12:45PM."
click at [576, 433] on div "Yes! I will give you a call at 12:45PM." at bounding box center [484, 424] width 208 height 51
click at [566, 418] on div "Yes! I will give you a call at 12:45PM." at bounding box center [484, 424] width 208 height 51
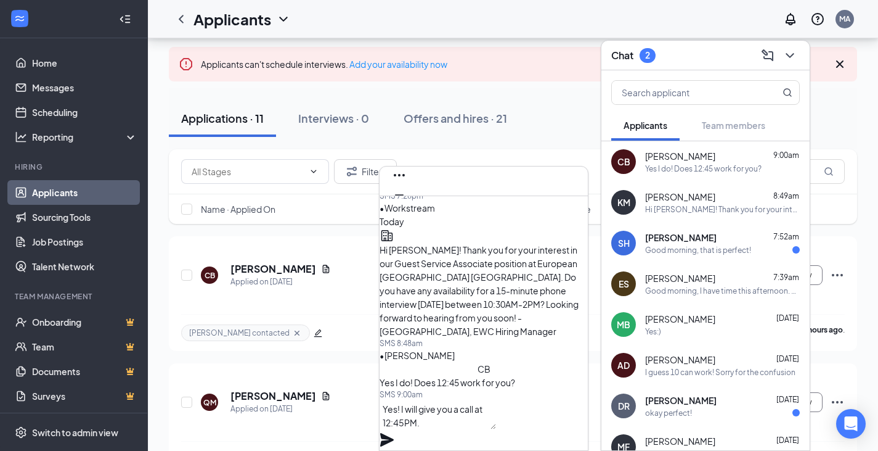
click at [394, 433] on icon "Plane" at bounding box center [387, 440] width 14 height 14
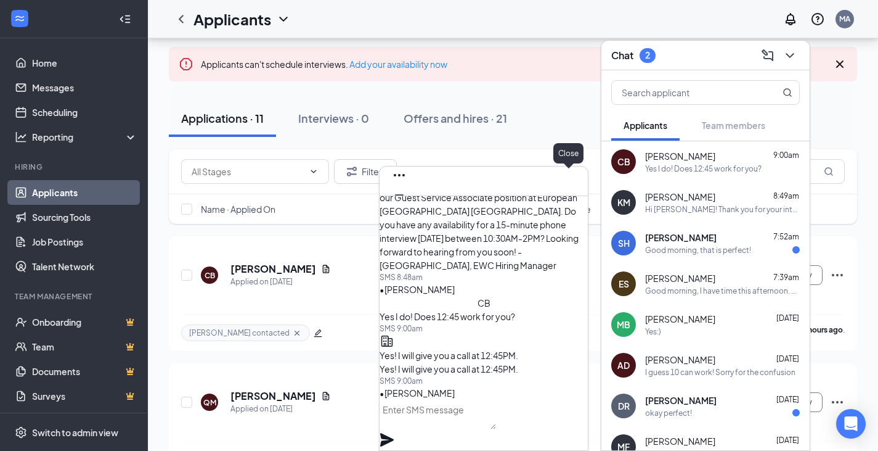
click at [407, 207] on icon "Cross" at bounding box center [399, 214] width 15 height 15
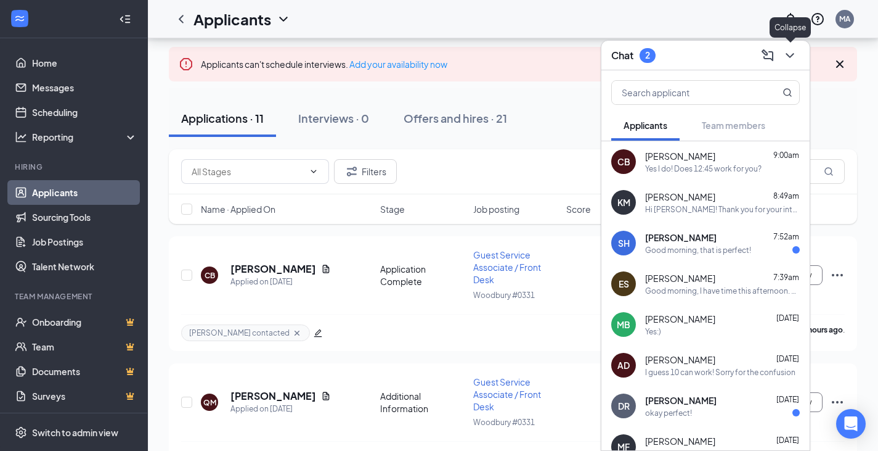
click at [789, 55] on icon "ChevronDown" at bounding box center [790, 55] width 8 height 5
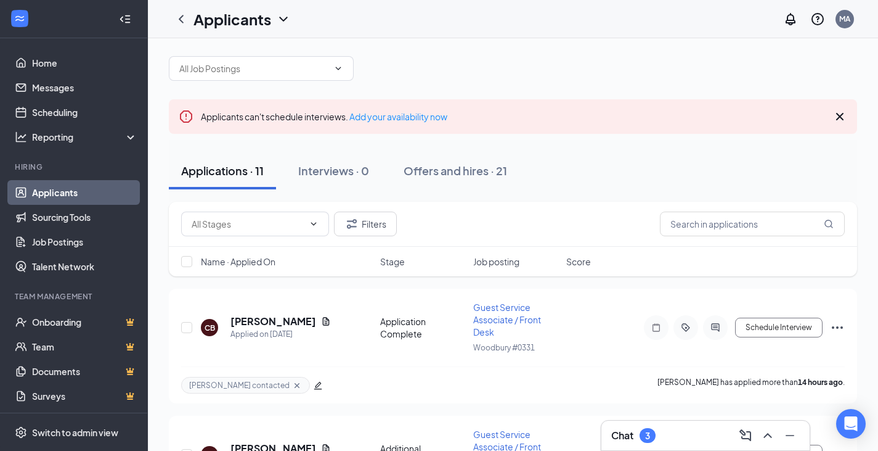
scroll to position [0, 0]
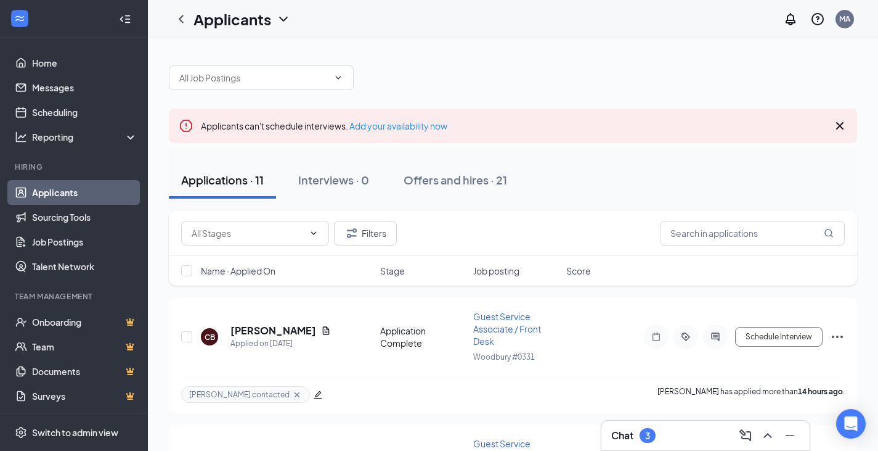
click at [671, 442] on div "Chat 3" at bounding box center [705, 435] width 189 height 20
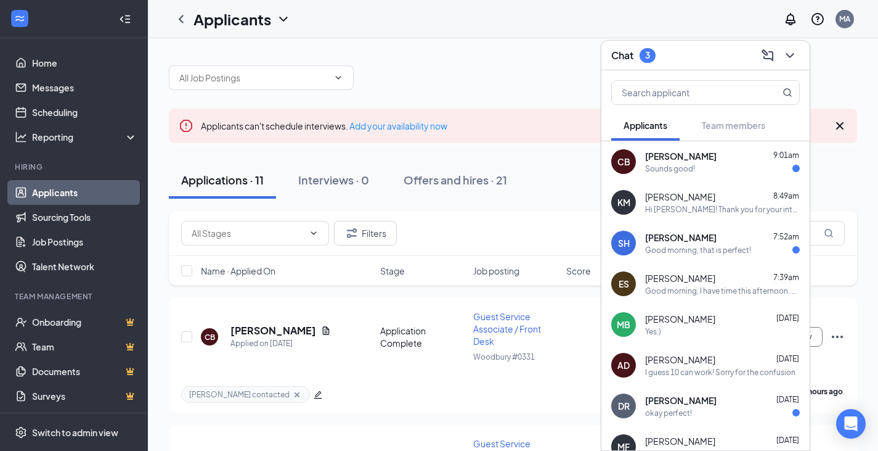
click at [714, 172] on div "Sounds good!" at bounding box center [722, 168] width 155 height 10
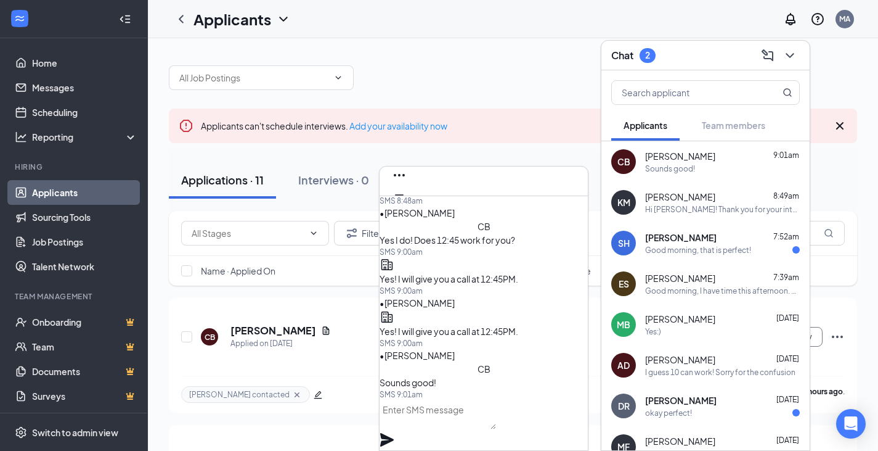
click at [789, 60] on icon "ChevronDown" at bounding box center [790, 55] width 15 height 15
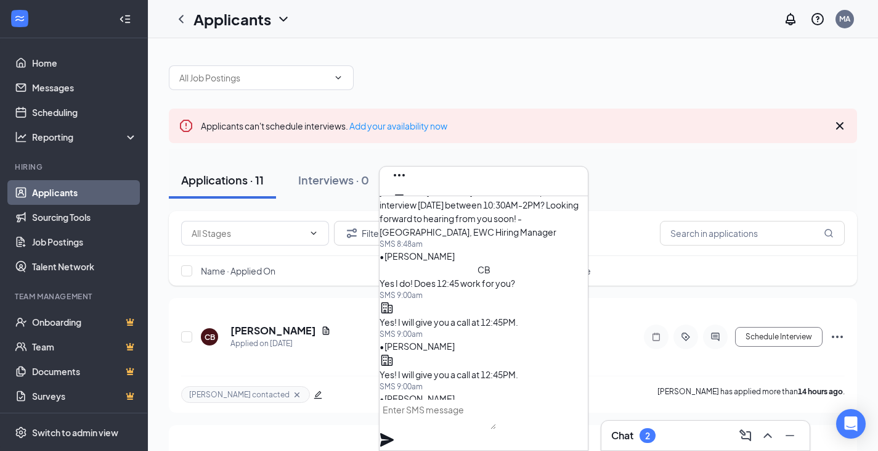
scroll to position [-62, 0]
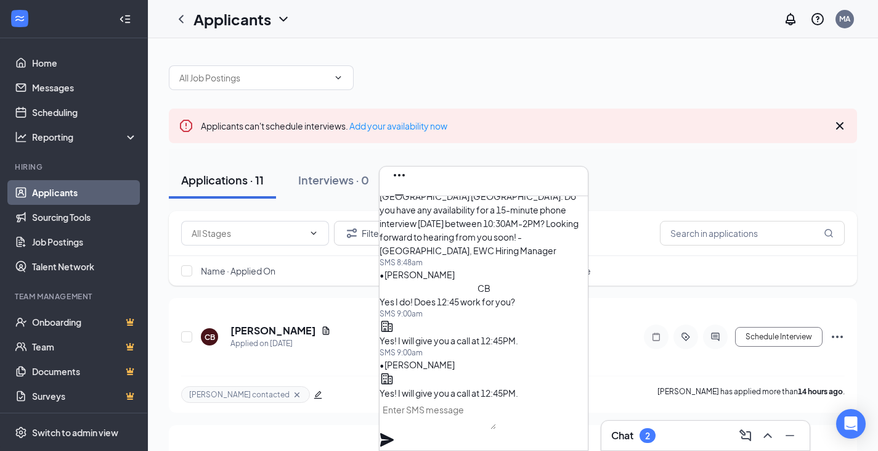
click at [407, 207] on icon "Cross" at bounding box center [399, 214] width 15 height 15
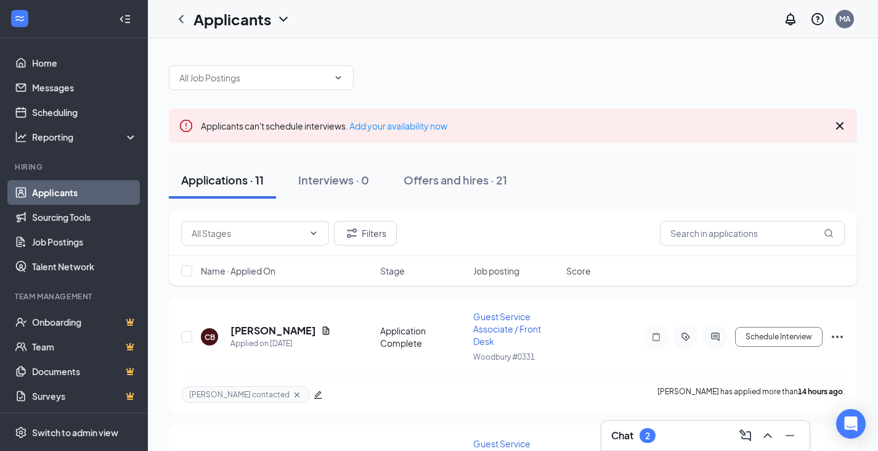
click at [615, 426] on div "Chat 2" at bounding box center [705, 435] width 189 height 20
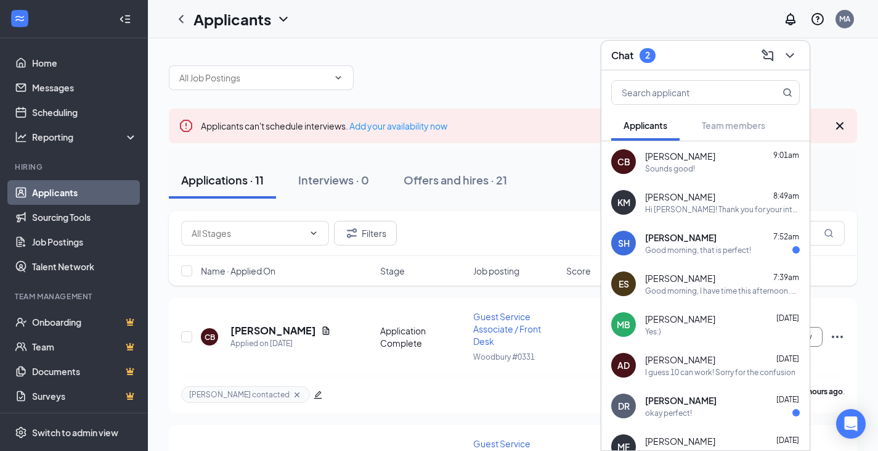
click at [796, 55] on icon "ChevronDown" at bounding box center [790, 55] width 15 height 15
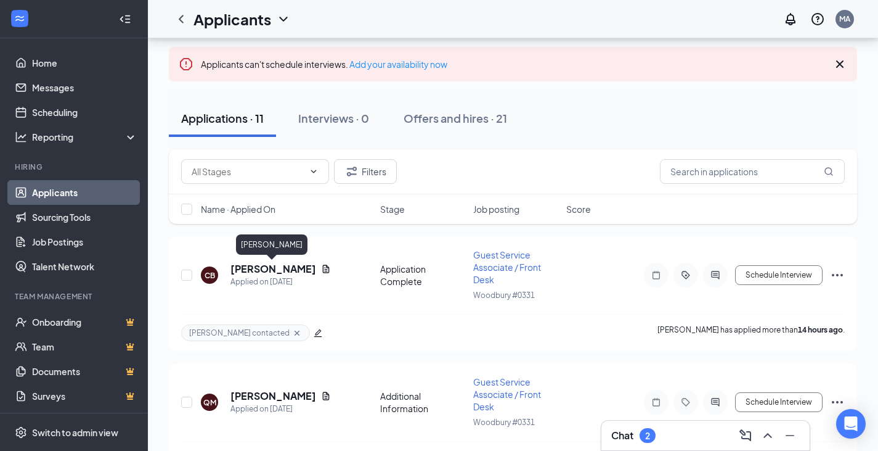
scroll to position [0, 0]
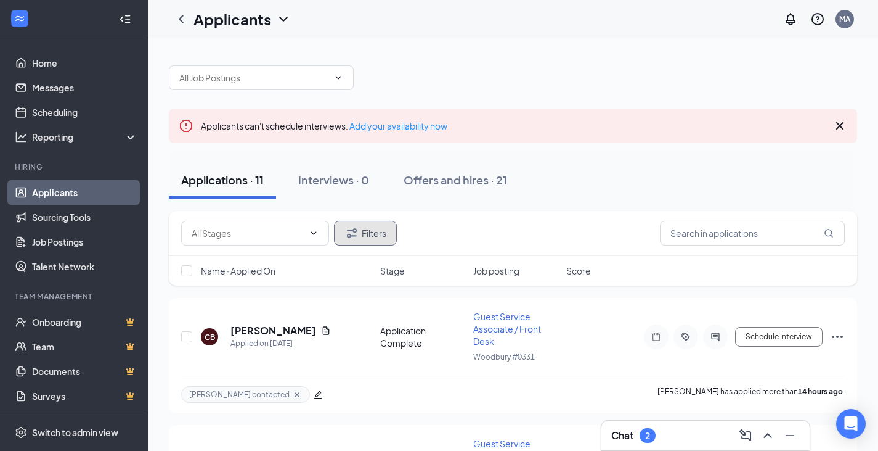
click at [361, 238] on button "Filters" at bounding box center [365, 233] width 63 height 25
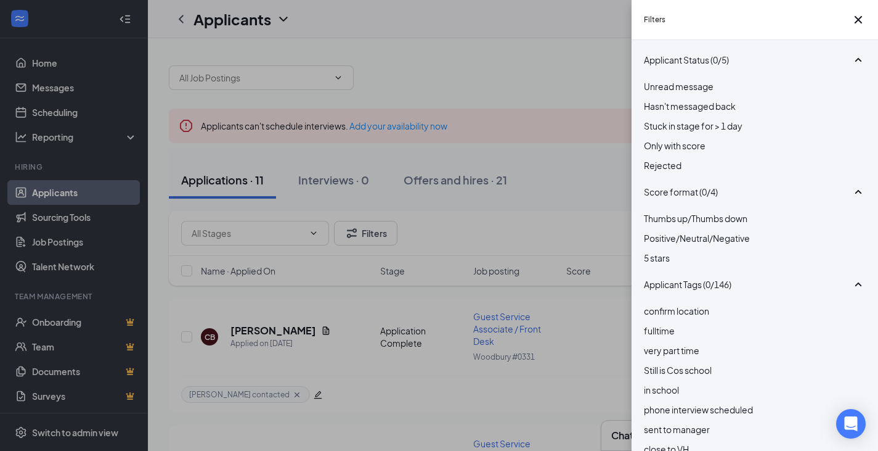
drag, startPoint x: 648, startPoint y: 182, endPoint x: 701, endPoint y: 134, distance: 70.7
click at [649, 158] on div at bounding box center [755, 158] width 222 height 0
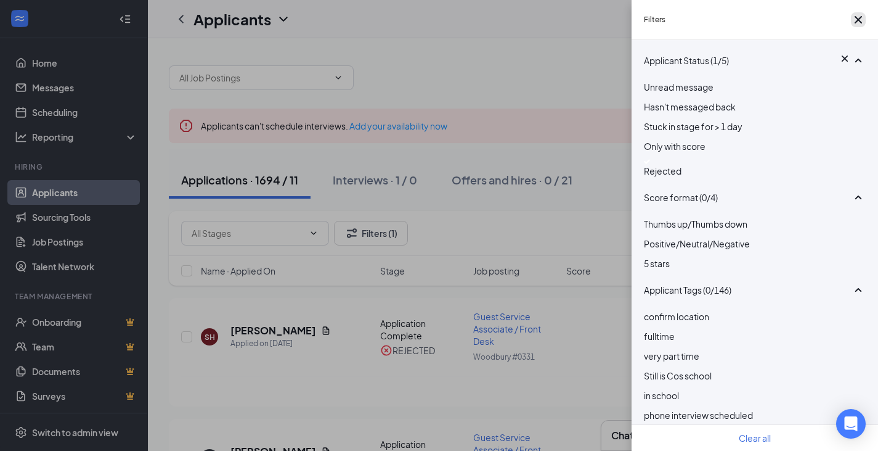
drag, startPoint x: 863, startPoint y: 24, endPoint x: 807, endPoint y: 61, distance: 67.2
click at [863, 25] on button "button" at bounding box center [858, 19] width 15 height 15
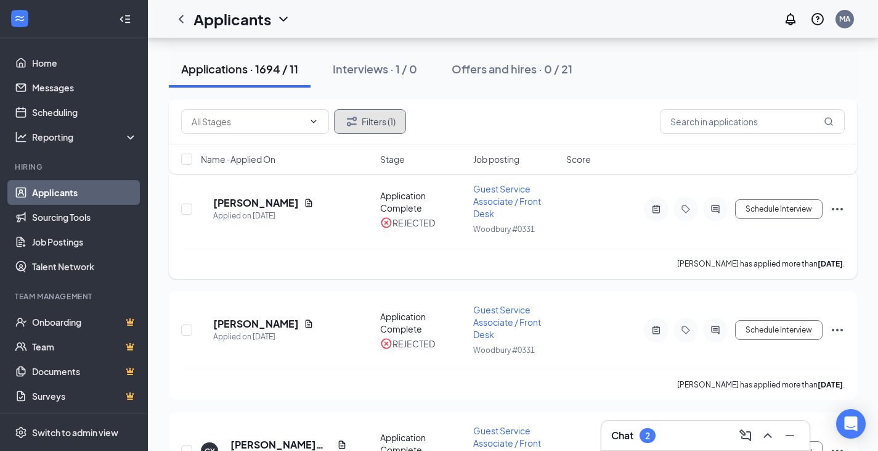
scroll to position [370, 0]
click at [677, 124] on input "text" at bounding box center [752, 121] width 185 height 25
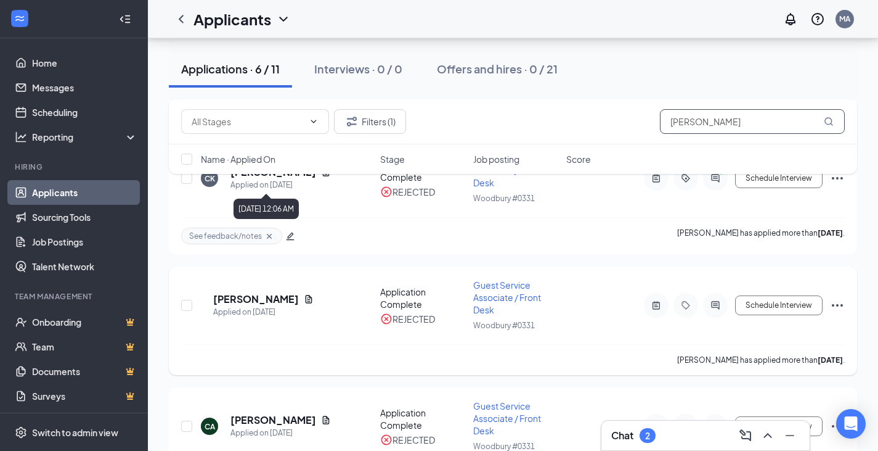
scroll to position [599, 0]
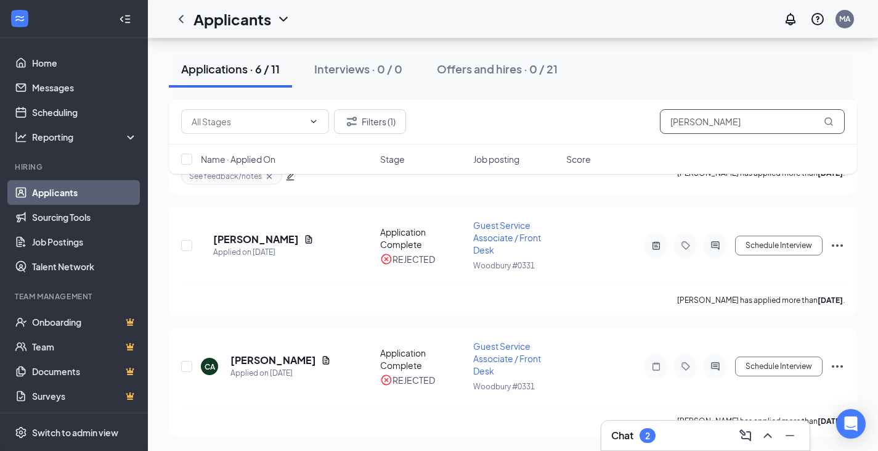
drag, startPoint x: 742, startPoint y: 128, endPoint x: 606, endPoint y: 146, distance: 137.4
click at [606, 146] on div "Filters (1) [PERSON_NAME] Name · Applied On Stage Job posting Score" at bounding box center [513, 136] width 688 height 75
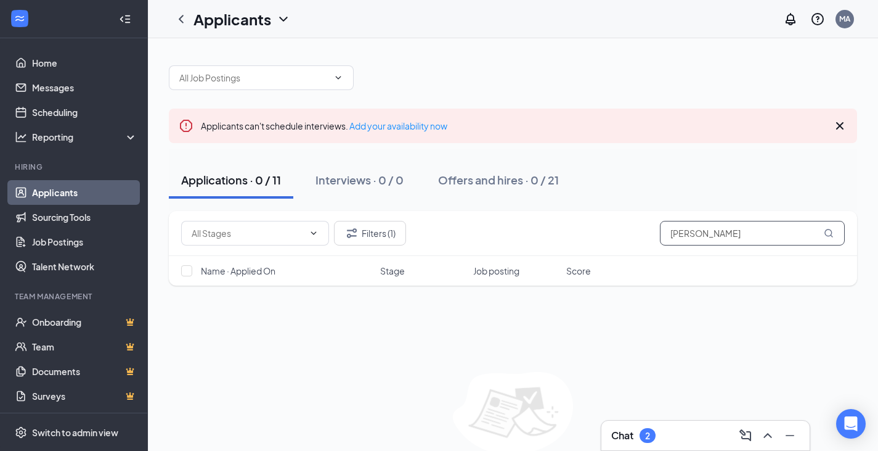
type input "[PERSON_NAME]"
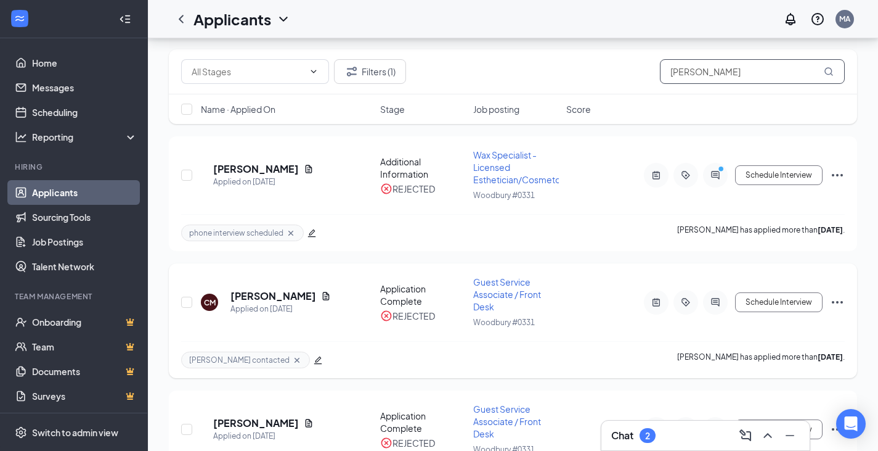
scroll to position [44, 0]
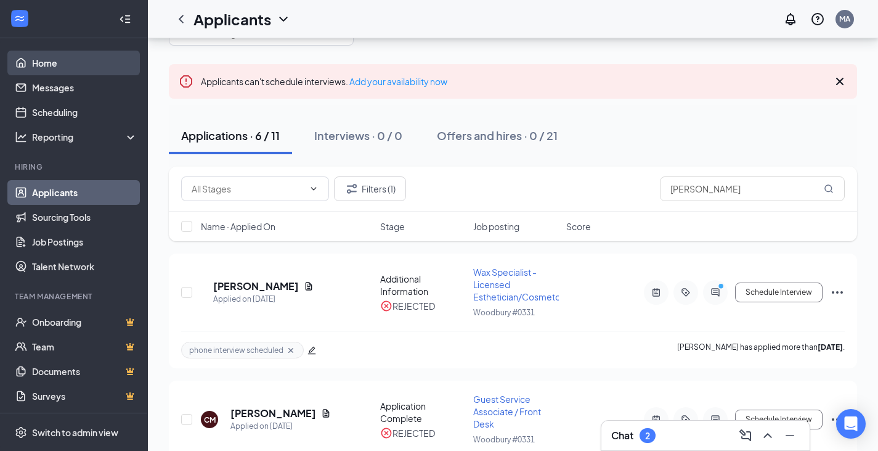
click at [57, 63] on link "Home" at bounding box center [84, 63] width 105 height 25
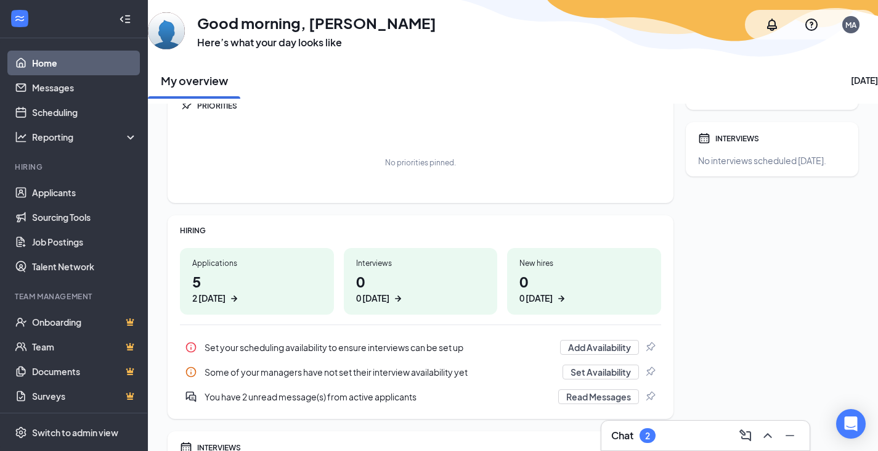
scroll to position [62, 0]
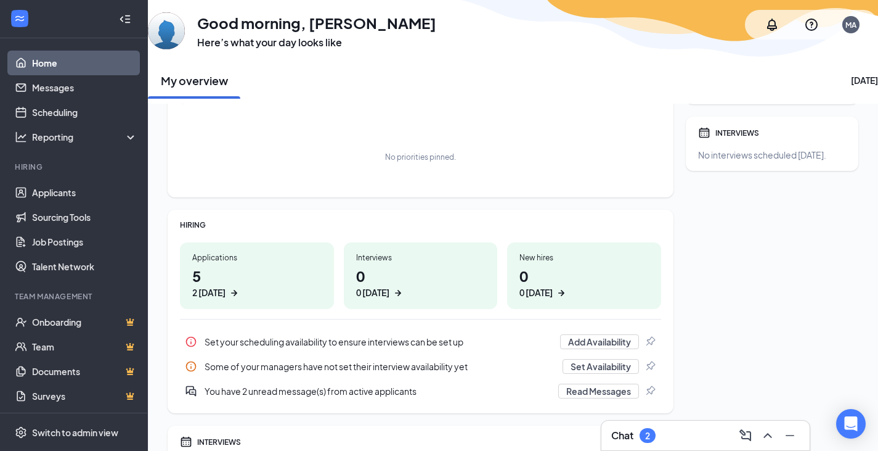
click at [684, 431] on div "Chat 2" at bounding box center [705, 435] width 189 height 20
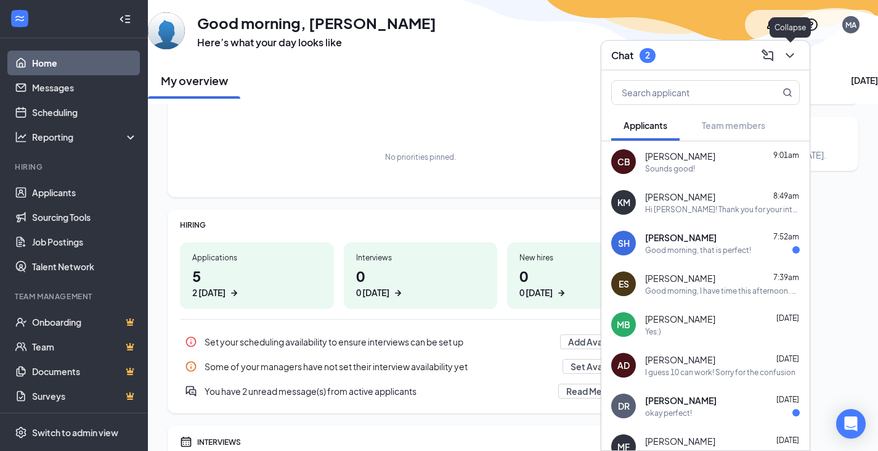
click at [797, 57] on icon "ChevronDown" at bounding box center [790, 55] width 15 height 15
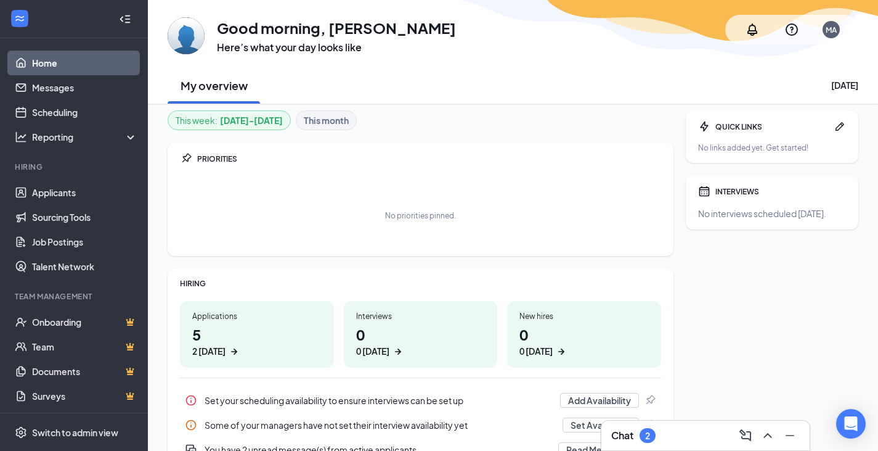
scroll to position [0, 0]
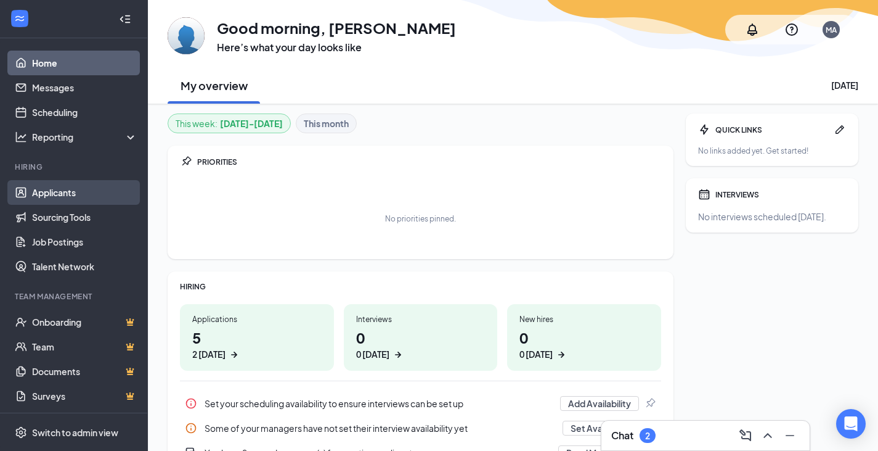
click at [70, 190] on link "Applicants" at bounding box center [84, 192] width 105 height 25
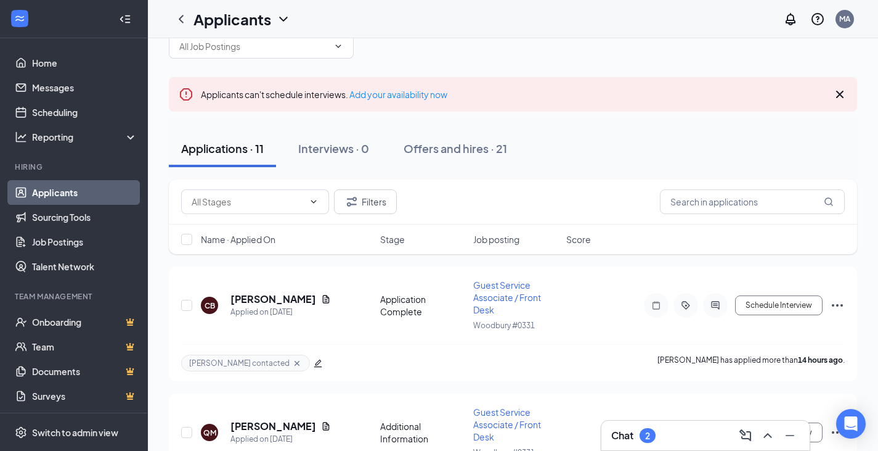
scroll to position [62, 0]
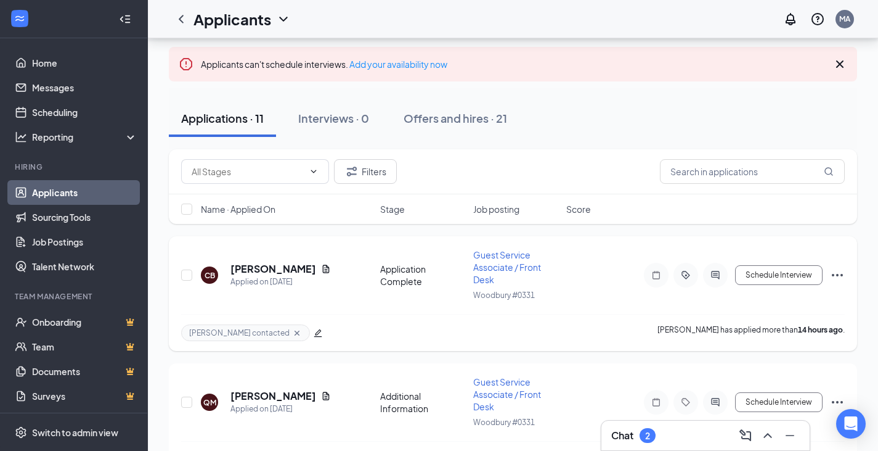
click at [266, 272] on h5 "[PERSON_NAME]" at bounding box center [273, 269] width 86 height 14
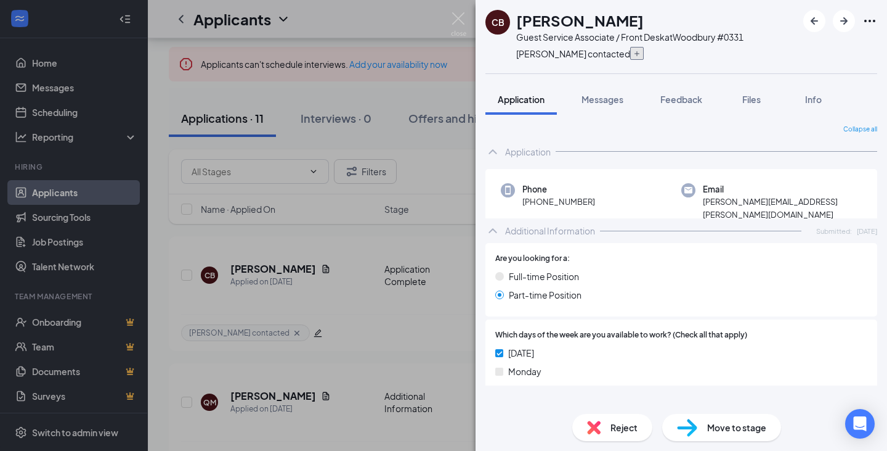
click at [634, 51] on icon "Plus" at bounding box center [637, 53] width 7 height 7
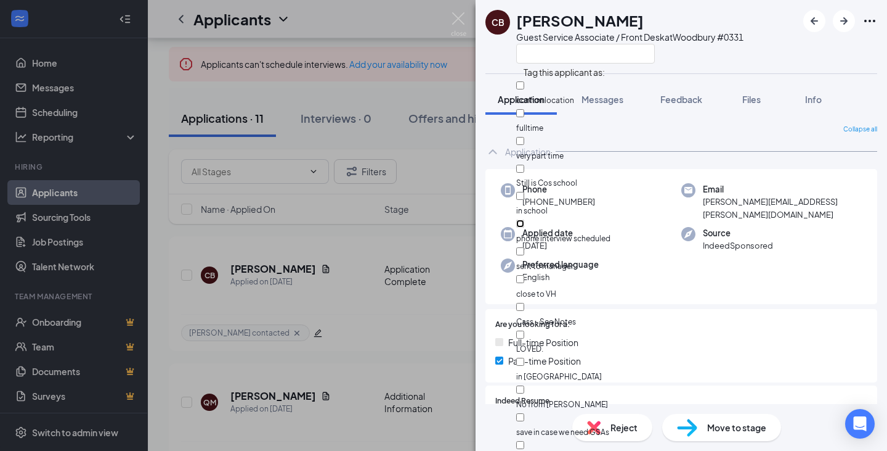
click at [524, 219] on input "phone interview scheduled" at bounding box center [520, 223] width 8 height 8
checkbox input "true"
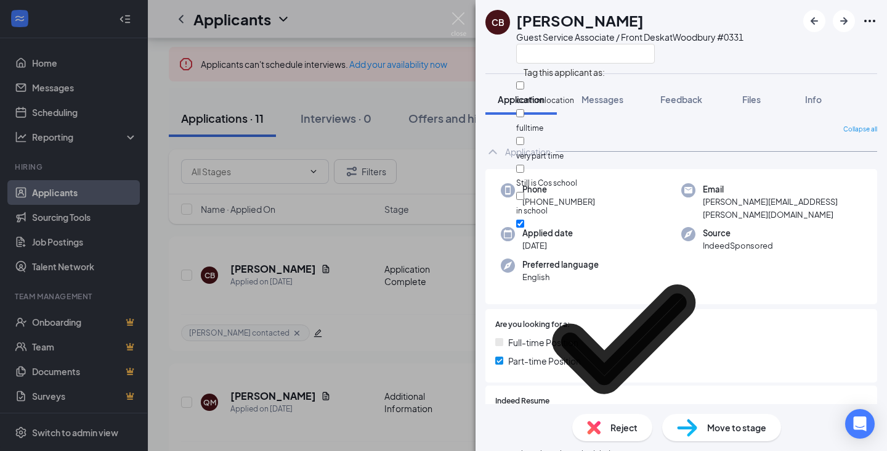
click at [749, 91] on button "Files" at bounding box center [751, 99] width 49 height 31
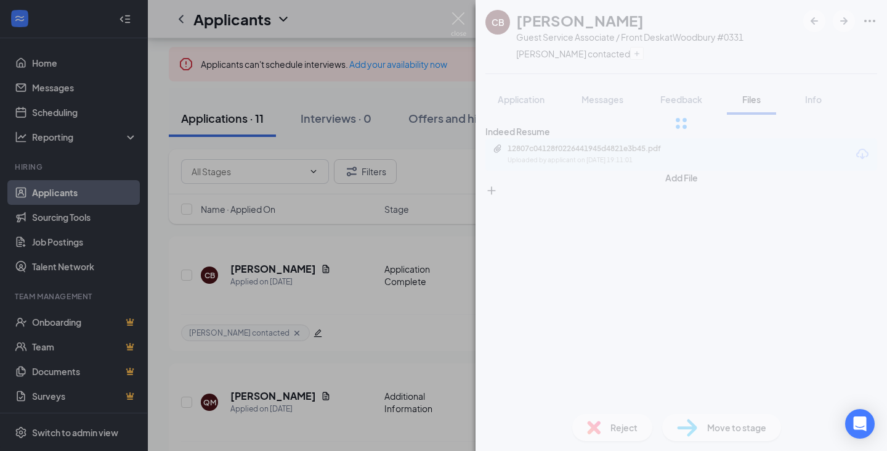
click at [461, 22] on img at bounding box center [458, 24] width 15 height 24
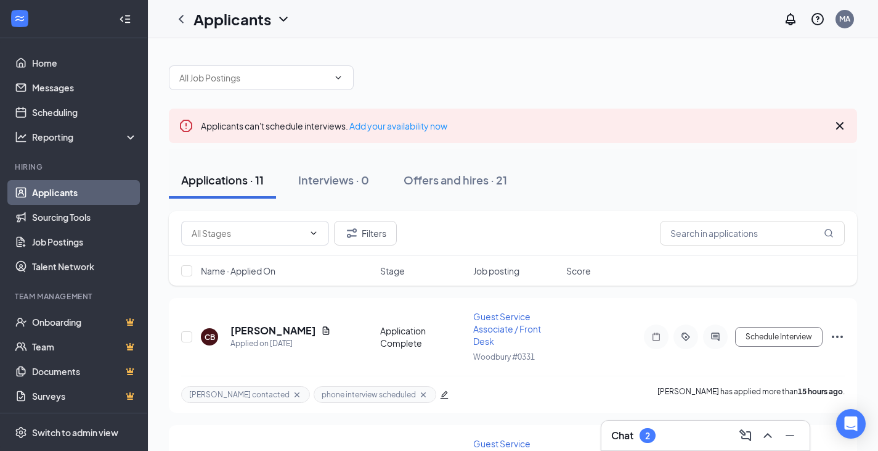
click at [704, 440] on div "Chat 2" at bounding box center [705, 435] width 189 height 20
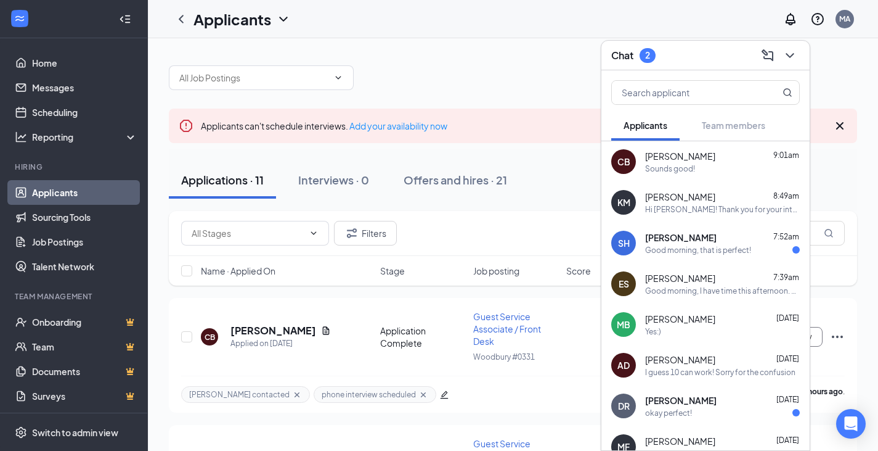
click at [792, 73] on div at bounding box center [705, 89] width 208 height 39
click at [796, 59] on icon "ChevronDown" at bounding box center [790, 55] width 15 height 15
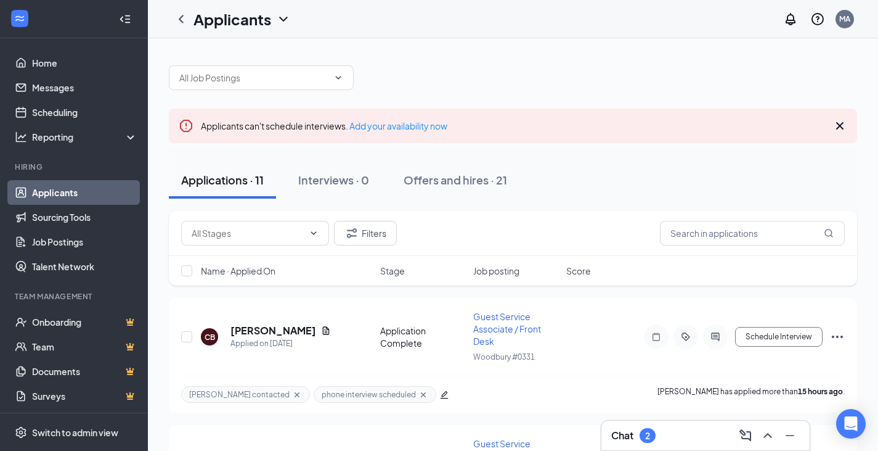
click at [858, 27] on div "Applicants MA" at bounding box center [513, 19] width 730 height 38
click at [638, 433] on div "Chat 3" at bounding box center [633, 435] width 44 height 15
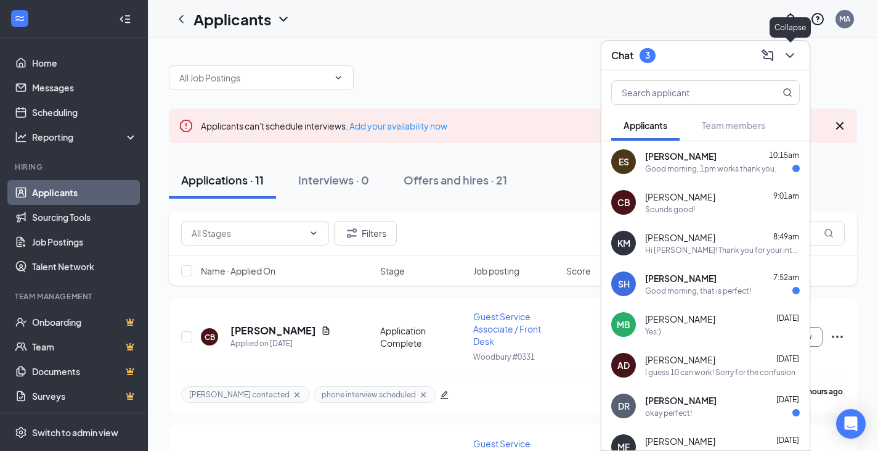
click at [785, 49] on icon "ChevronDown" at bounding box center [790, 55] width 15 height 15
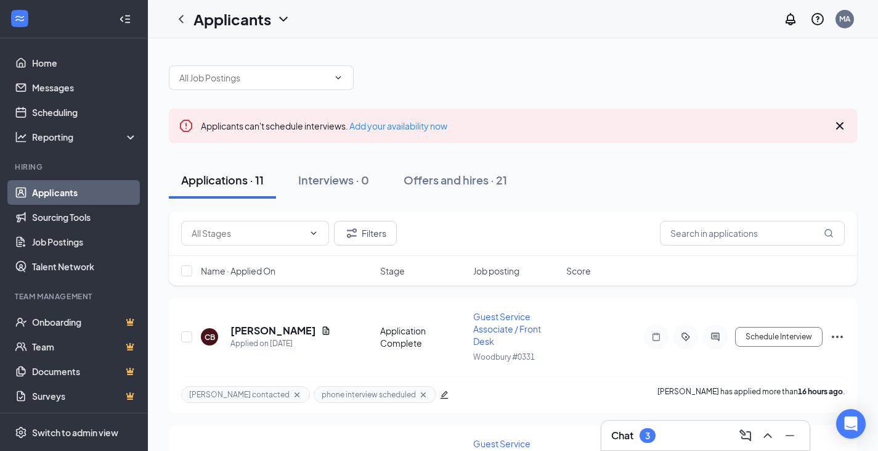
click at [699, 433] on div "Chat 3" at bounding box center [705, 435] width 189 height 20
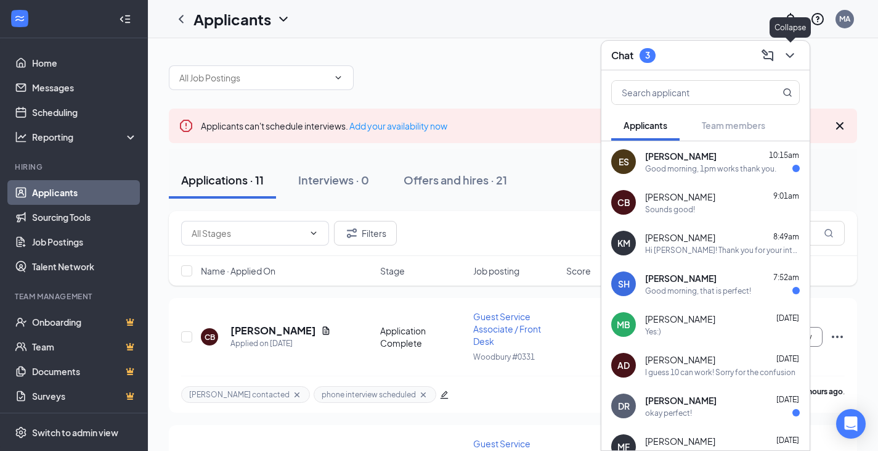
click at [785, 59] on icon "ChevronDown" at bounding box center [790, 55] width 15 height 15
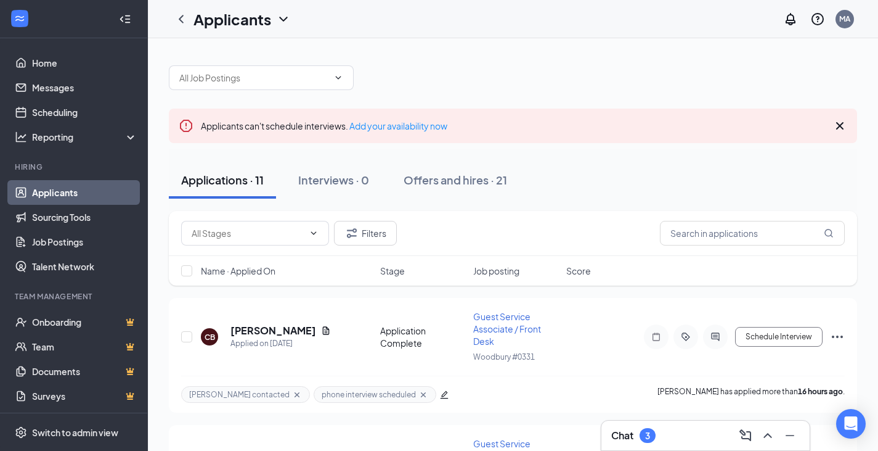
click at [648, 447] on div "Chat 3" at bounding box center [705, 435] width 208 height 30
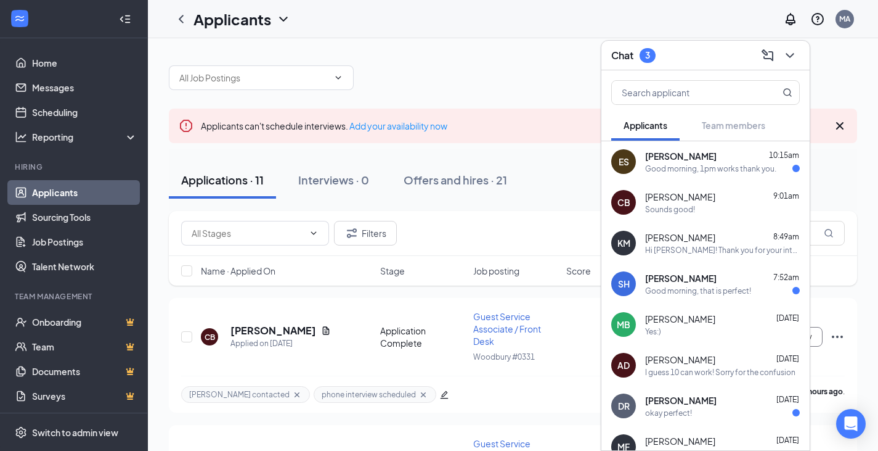
click at [790, 59] on icon "ChevronDown" at bounding box center [790, 55] width 15 height 15
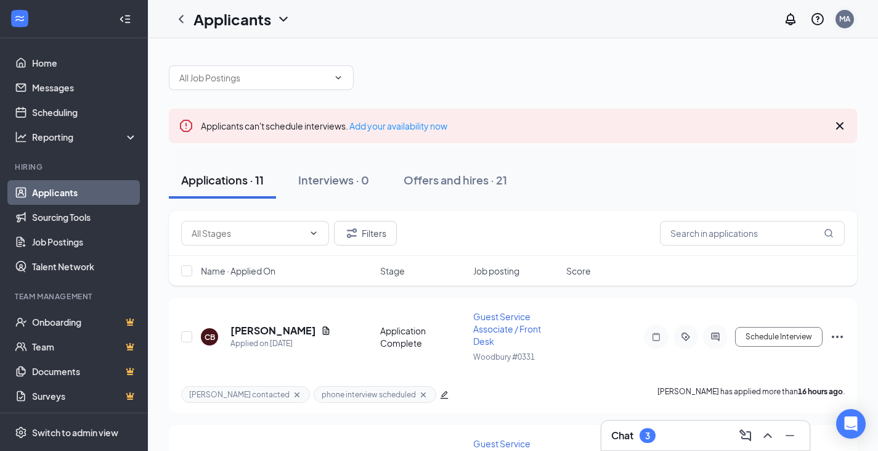
click at [844, 19] on div "MA" at bounding box center [844, 19] width 11 height 10
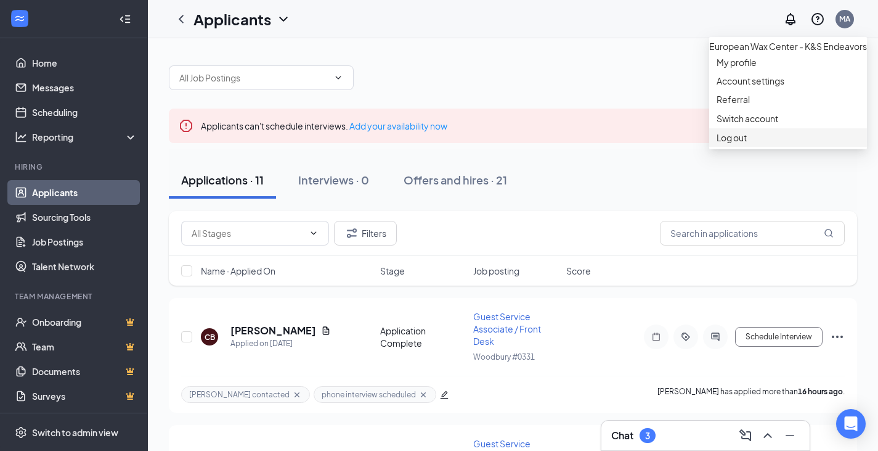
click at [731, 144] on div "Log out" at bounding box center [788, 137] width 143 height 12
